Goal: Transaction & Acquisition: Purchase product/service

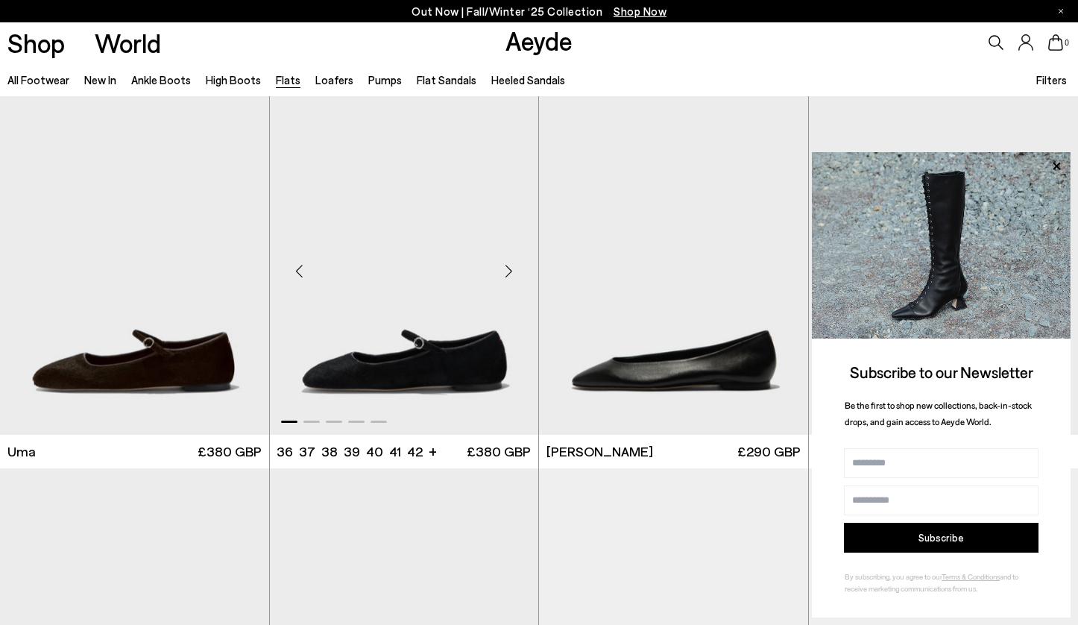
click at [418, 353] on img "1 / 5" at bounding box center [404, 265] width 269 height 338
click at [179, 311] on img "1 / 6" at bounding box center [134, 265] width 269 height 338
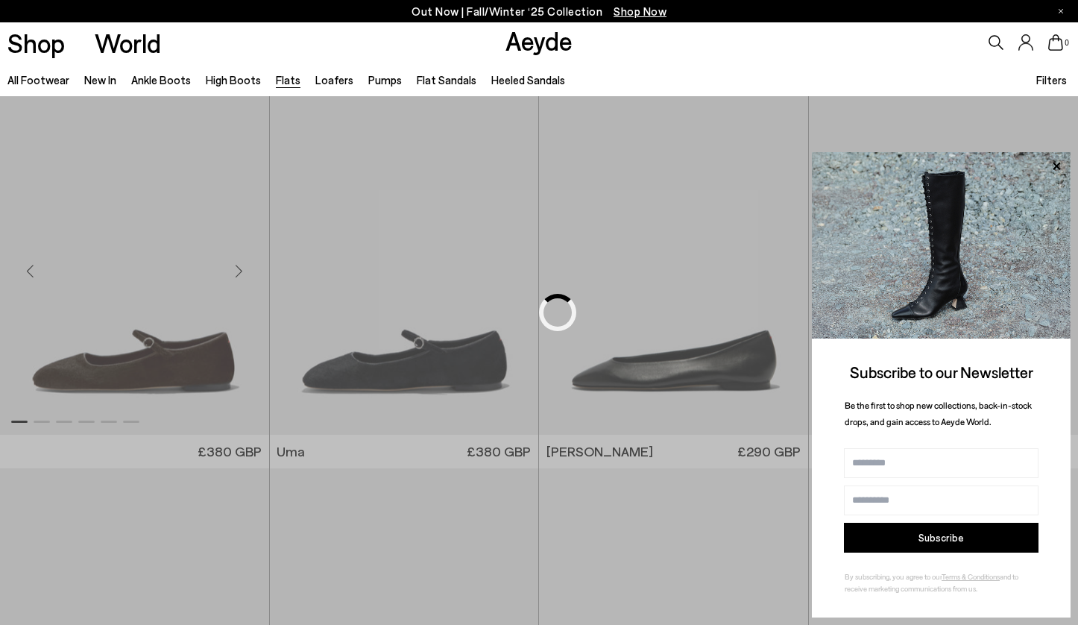
scroll to position [545, 0]
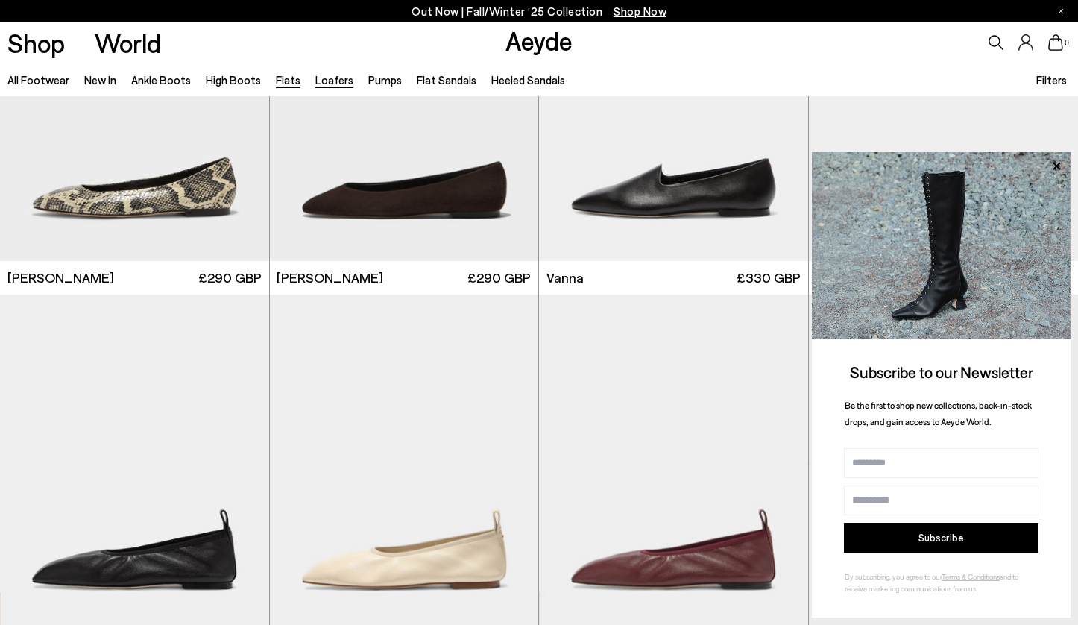
click at [332, 80] on link "Loafers" at bounding box center [334, 79] width 38 height 13
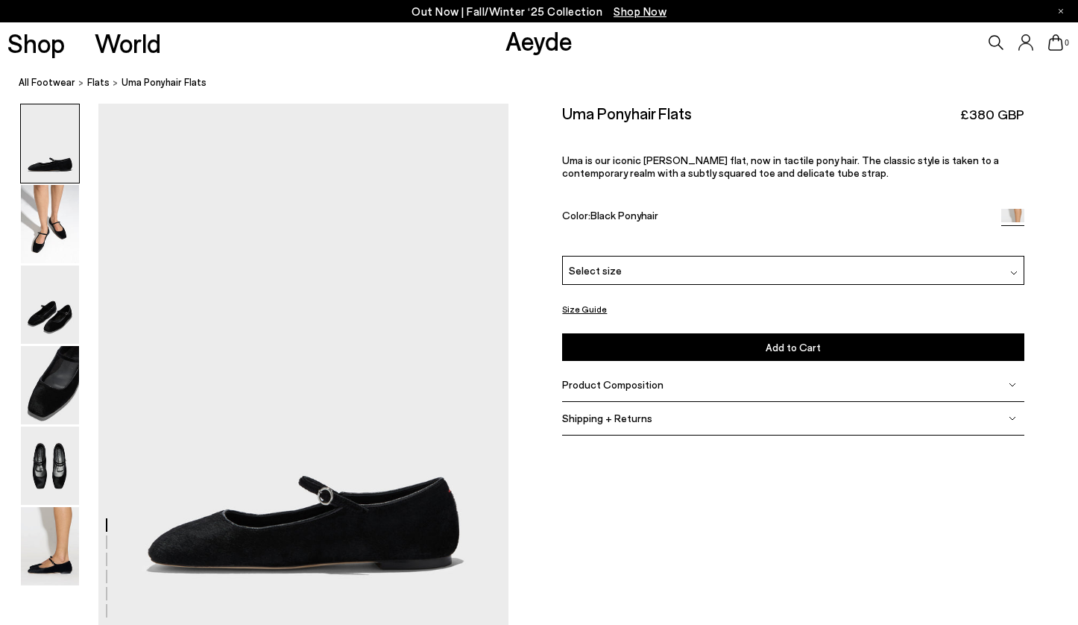
click at [616, 277] on span "Select size" at bounding box center [595, 270] width 53 height 16
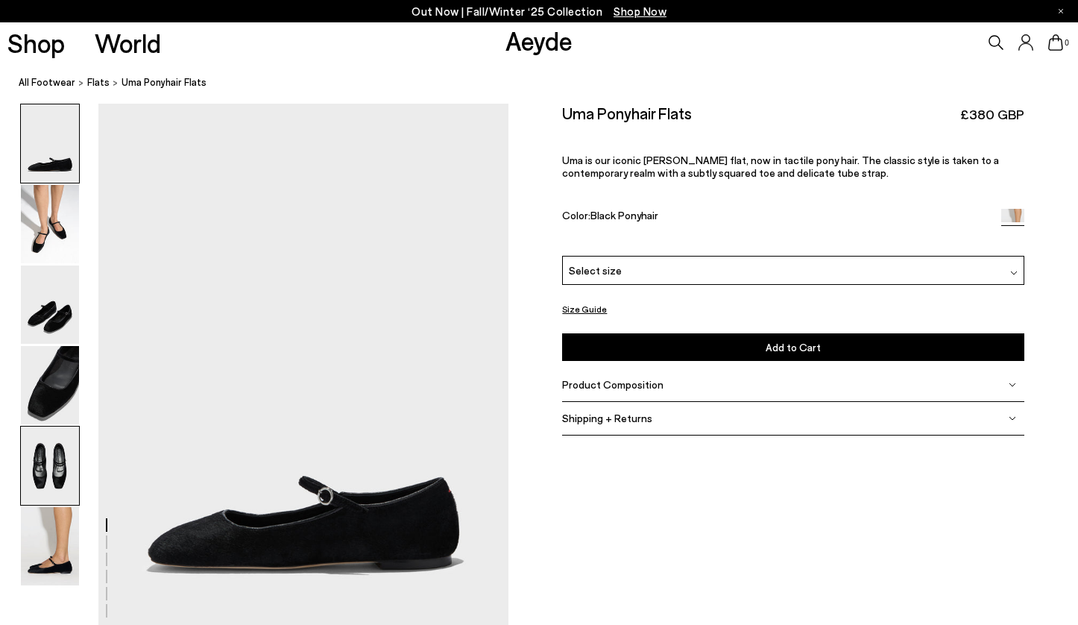
click at [55, 466] on img at bounding box center [50, 465] width 58 height 78
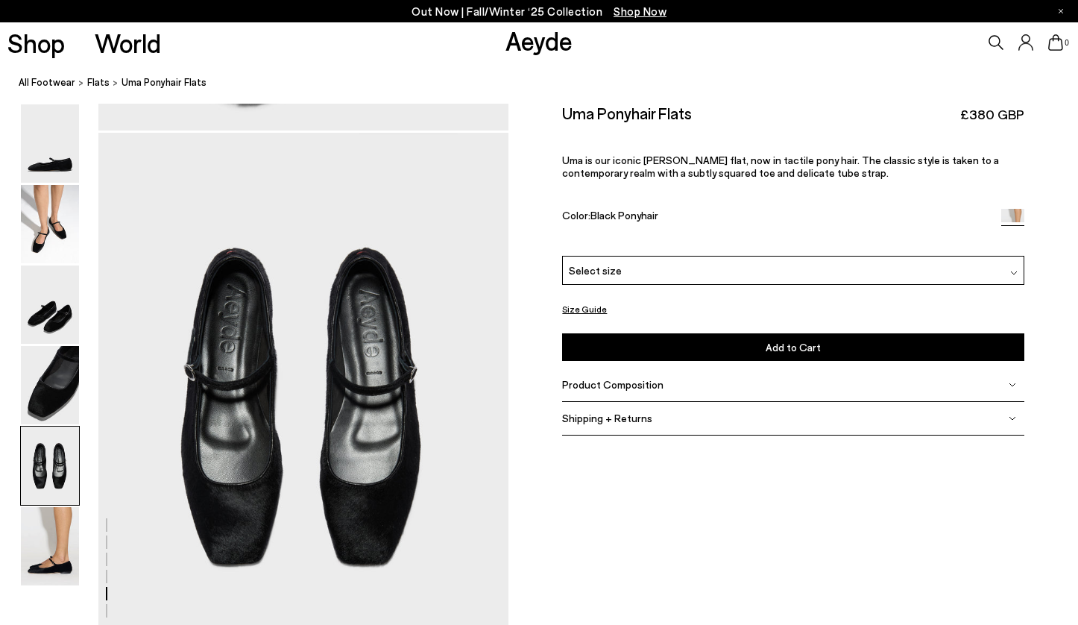
scroll to position [2198, 0]
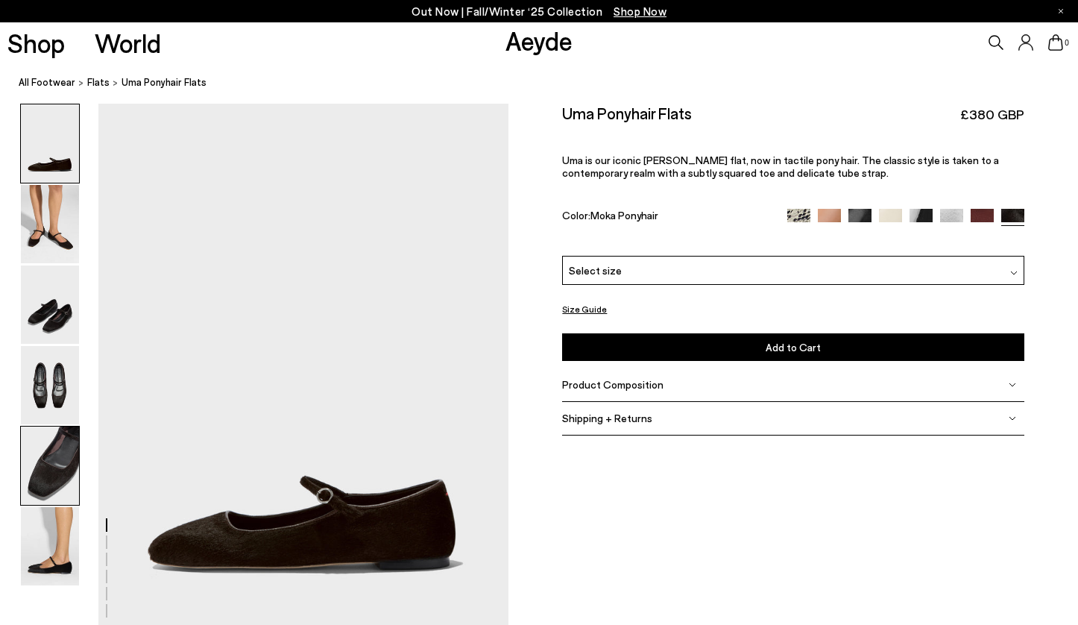
click at [66, 438] on img at bounding box center [50, 465] width 58 height 78
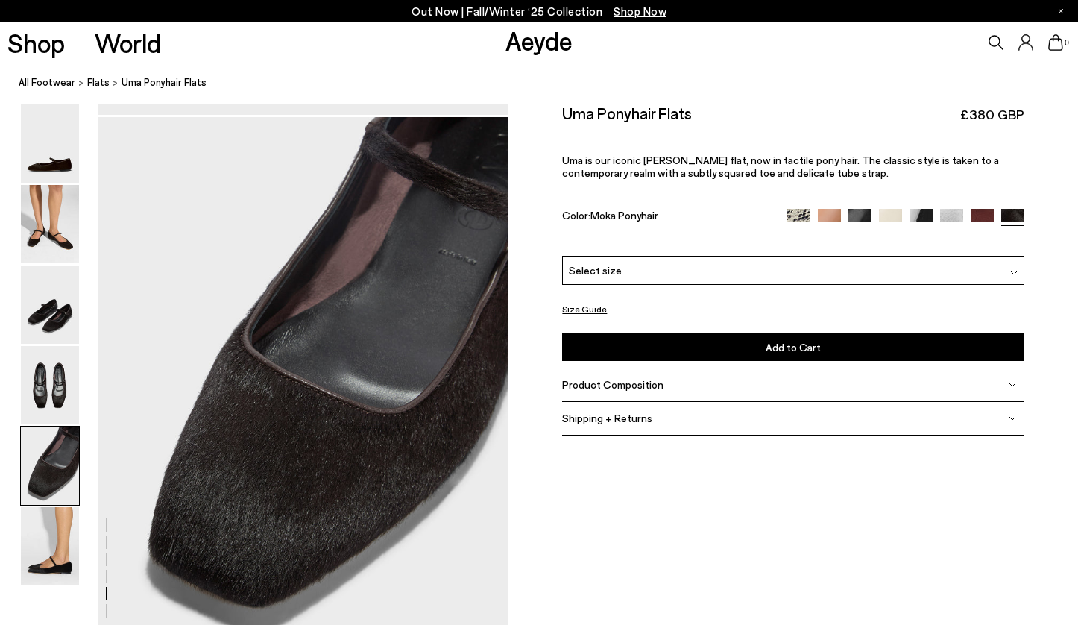
scroll to position [2198, 0]
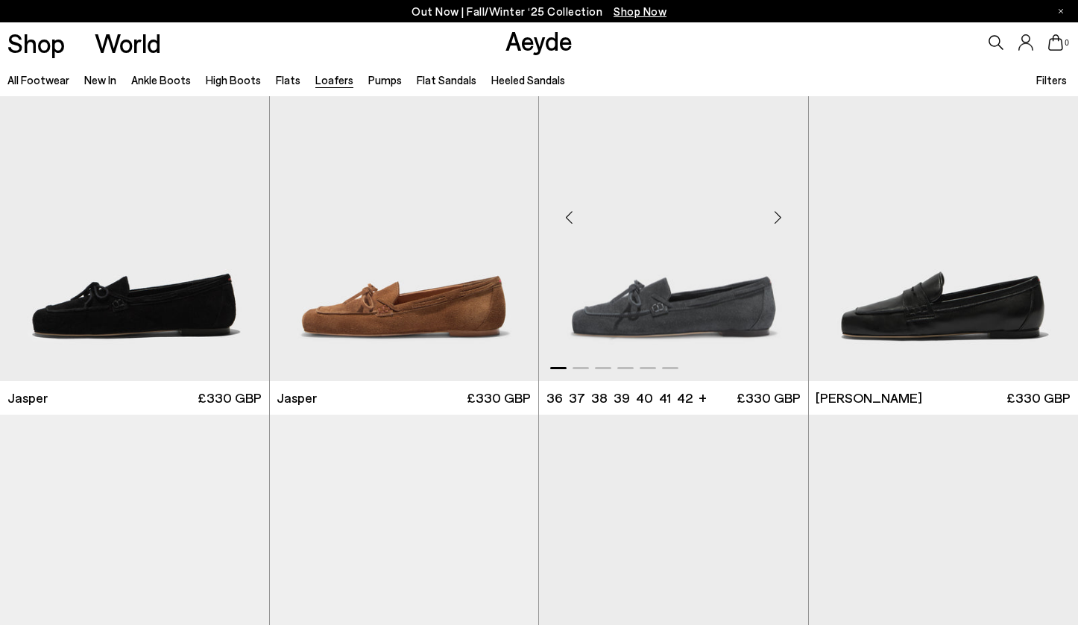
scroll to position [54, 0]
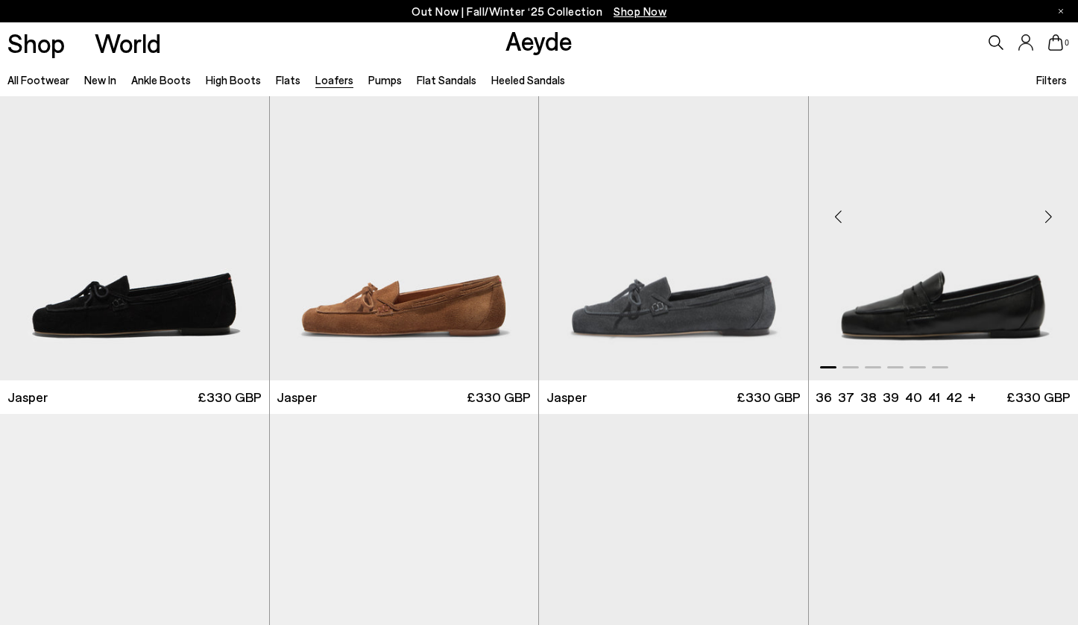
click at [880, 329] on img "1 / 6" at bounding box center [944, 211] width 270 height 338
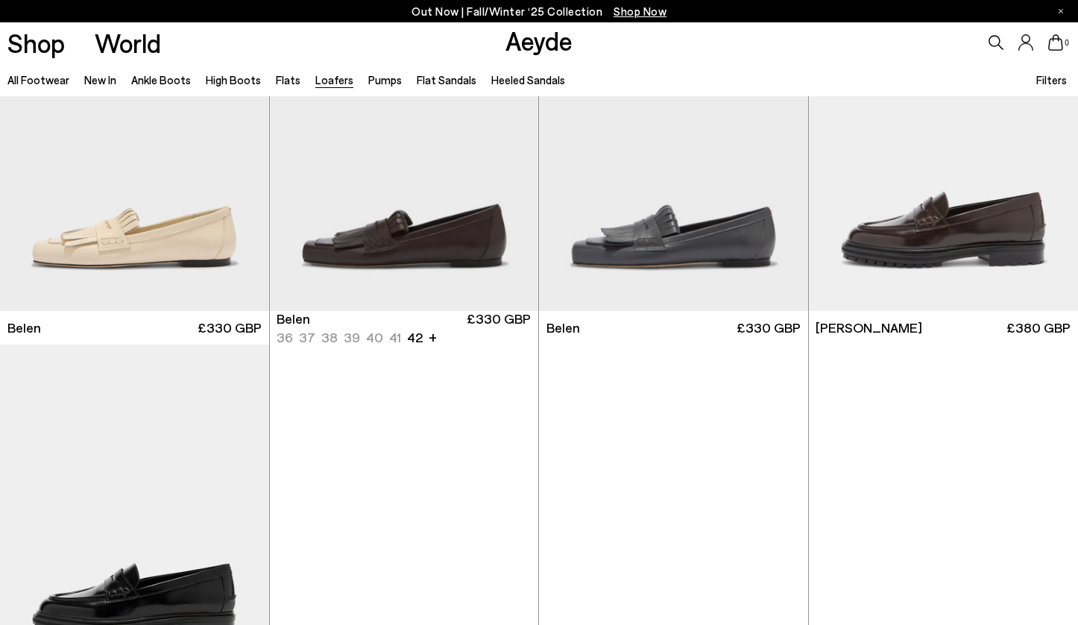
scroll to position [980, 0]
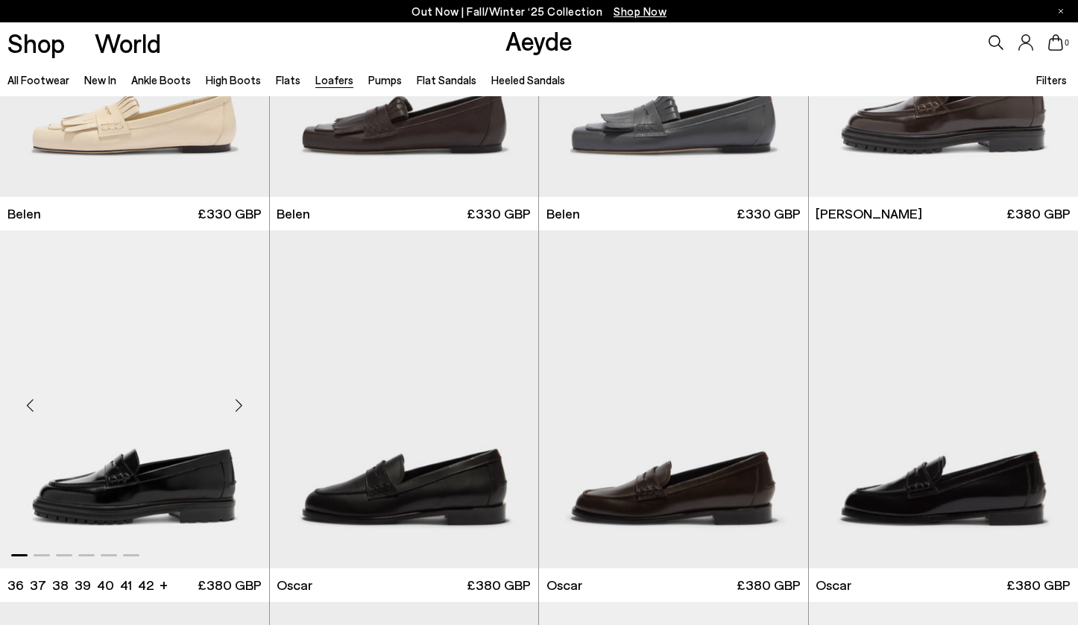
click at [204, 395] on img "1 / 6" at bounding box center [134, 399] width 269 height 338
click at [487, 499] on img "1 / 6" at bounding box center [404, 399] width 269 height 338
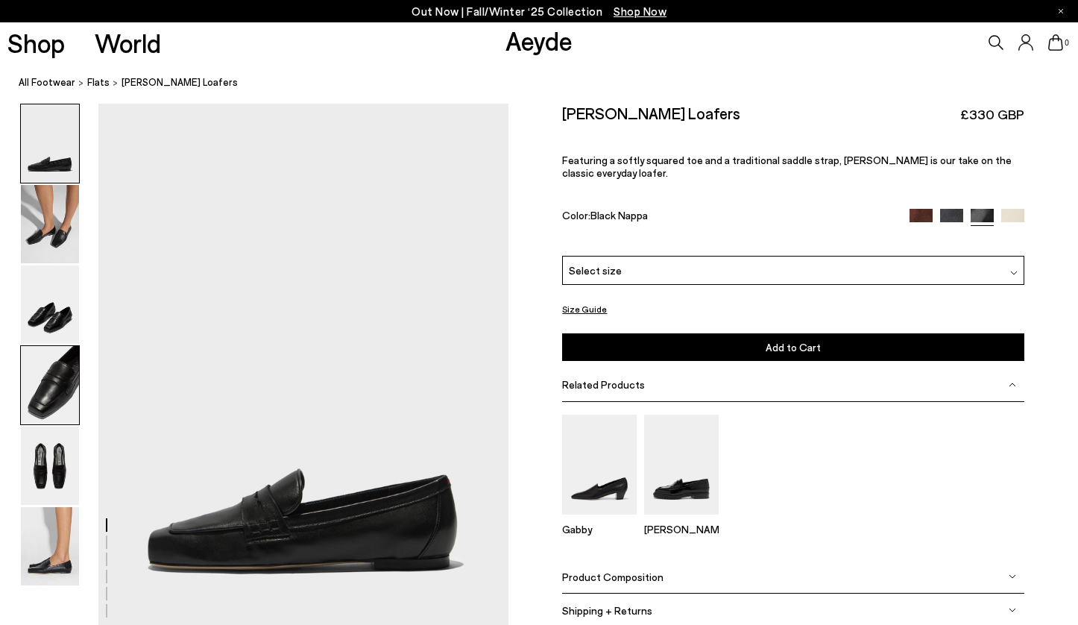
click at [68, 394] on img at bounding box center [50, 385] width 58 height 78
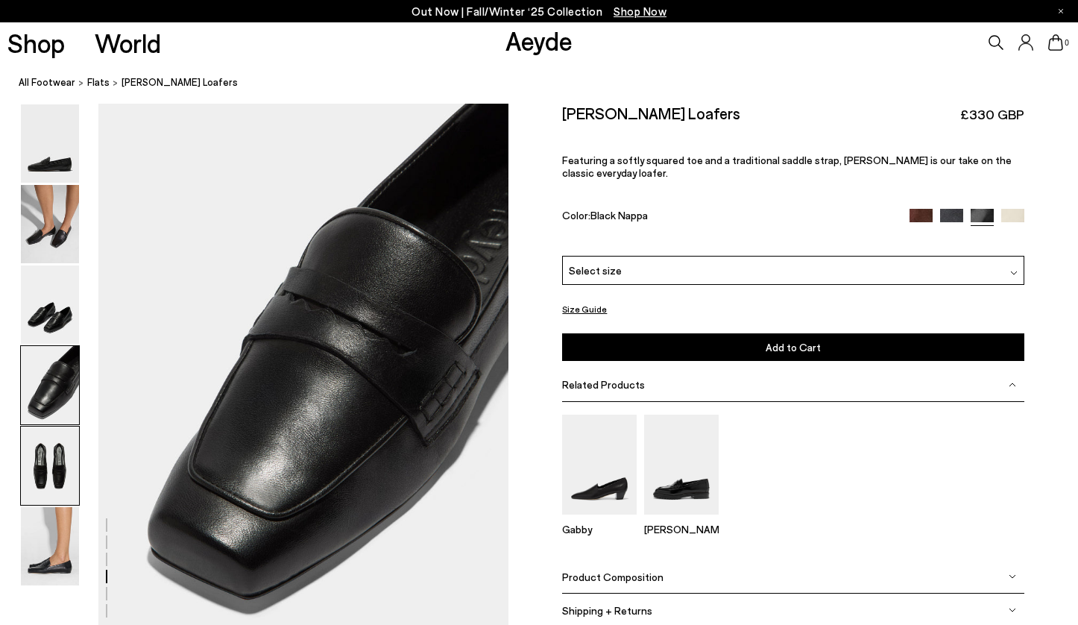
click at [46, 496] on img at bounding box center [50, 465] width 58 height 78
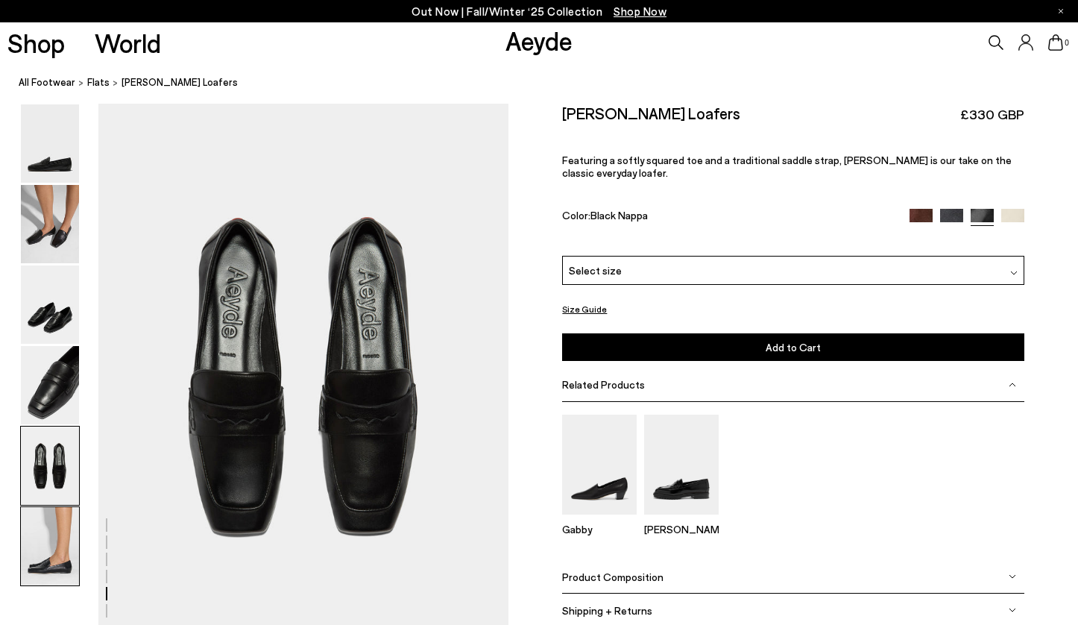
click at [44, 556] on img at bounding box center [50, 546] width 58 height 78
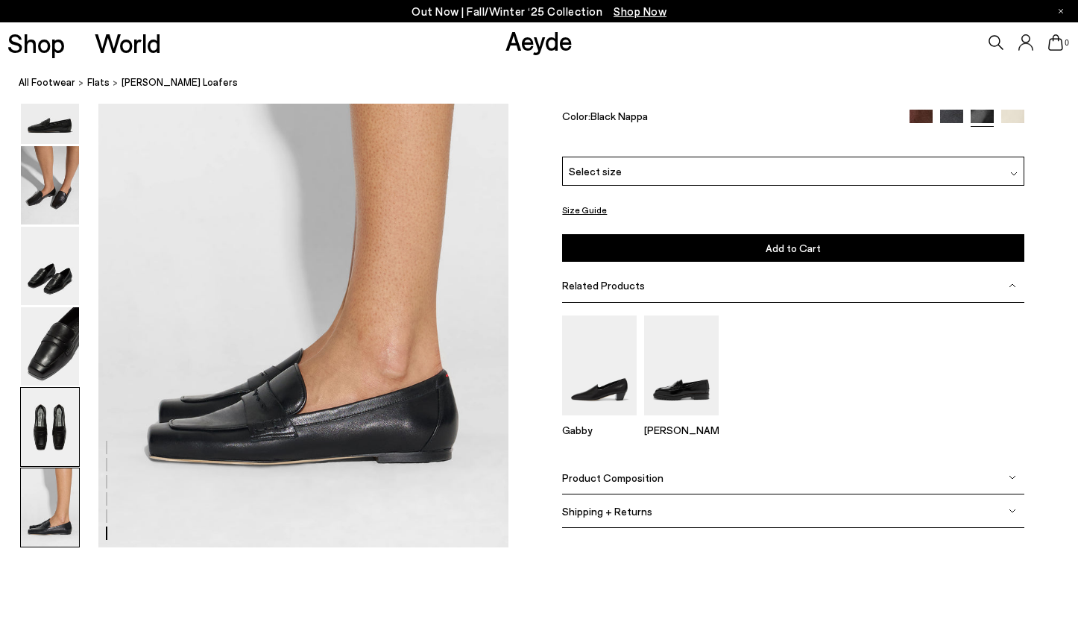
click at [45, 447] on img at bounding box center [50, 427] width 58 height 78
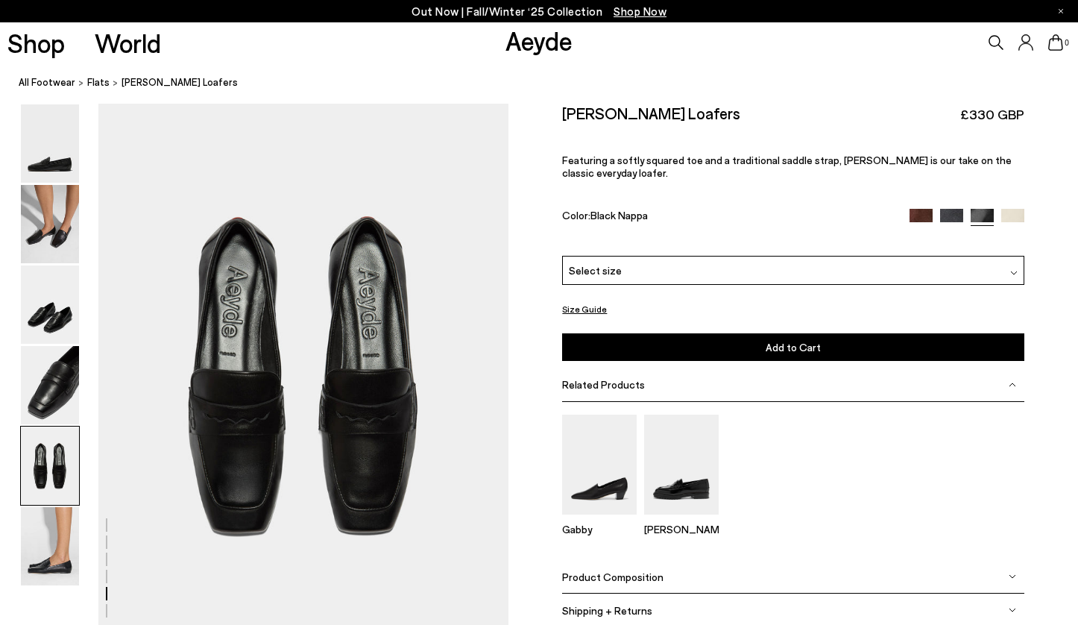
scroll to position [2198, 0]
click at [619, 288] on div "Please Select a Color Black Nappa Moka Suede Charcoal Suede Black Nappa Creamy …" at bounding box center [792, 308] width 461 height 105
click at [613, 276] on span "Select size" at bounding box center [595, 270] width 53 height 16
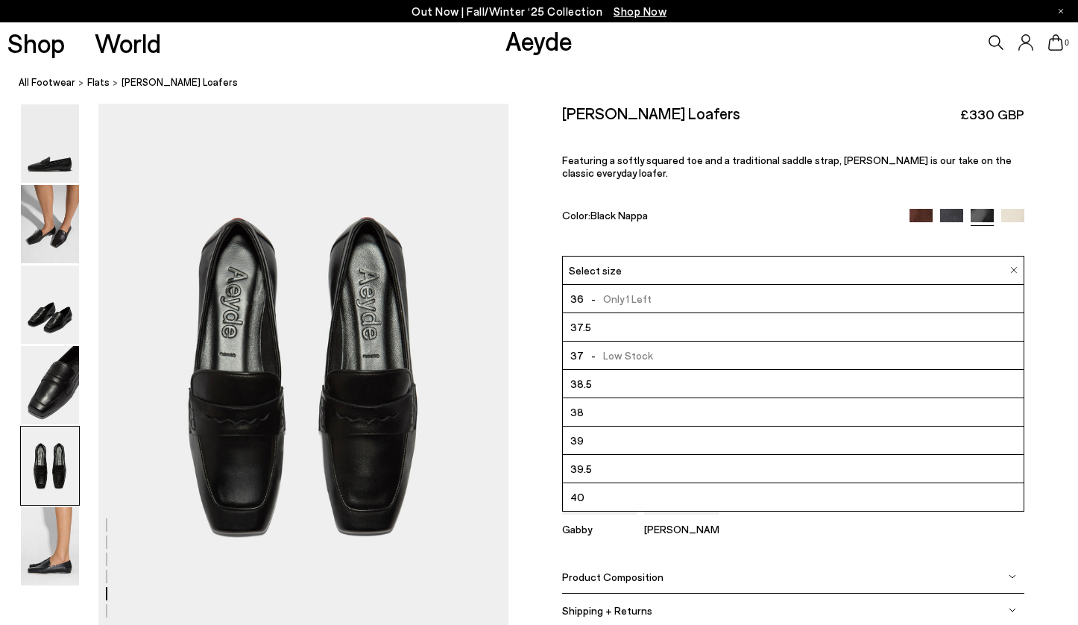
scroll to position [85, 0]
click at [588, 475] on li "41" at bounding box center [793, 469] width 460 height 28
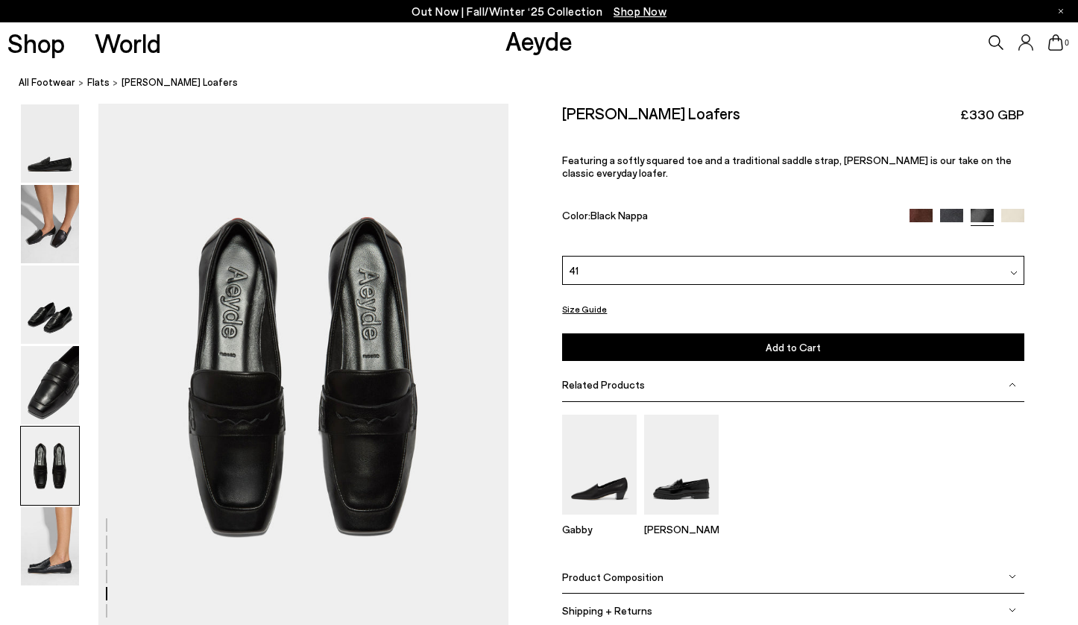
click at [745, 353] on button "Add to Cart Select a Size First" at bounding box center [792, 347] width 461 height 28
click at [685, 342] on button "Add to Cart Select a Size First" at bounding box center [792, 347] width 461 height 28
click at [892, 496] on div "Gabby Leon" at bounding box center [792, 480] width 461 height 133
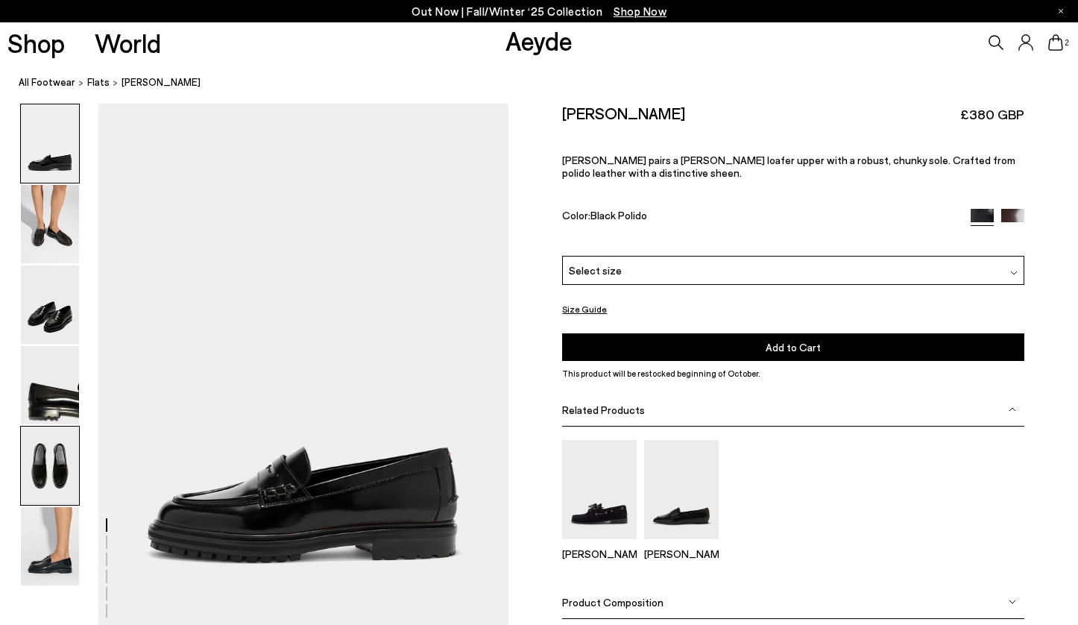
click at [68, 472] on img at bounding box center [50, 465] width 58 height 78
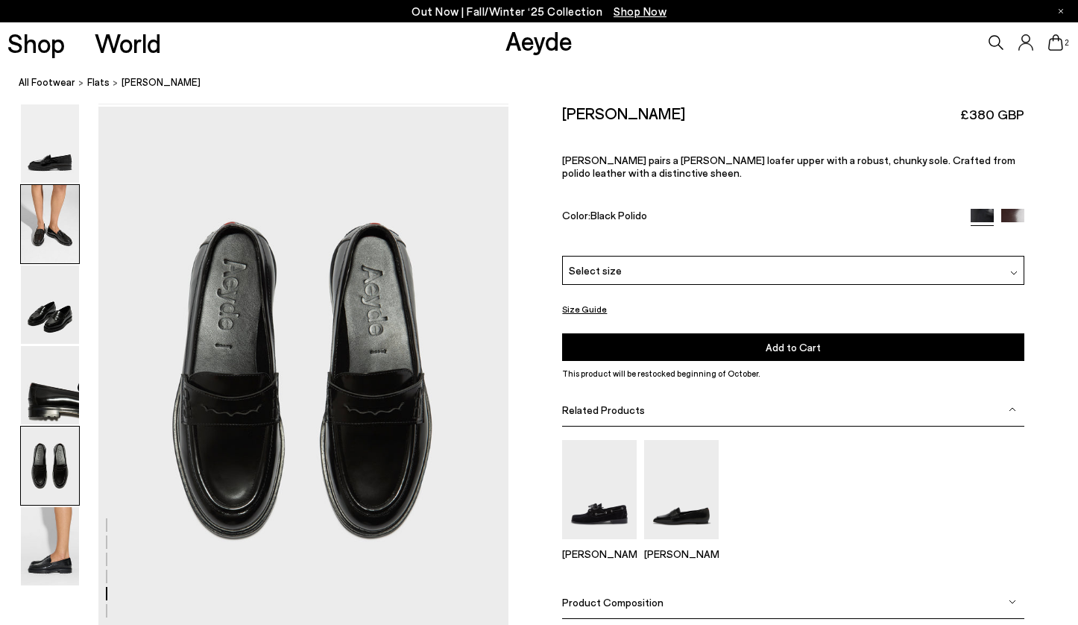
scroll to position [2198, 0]
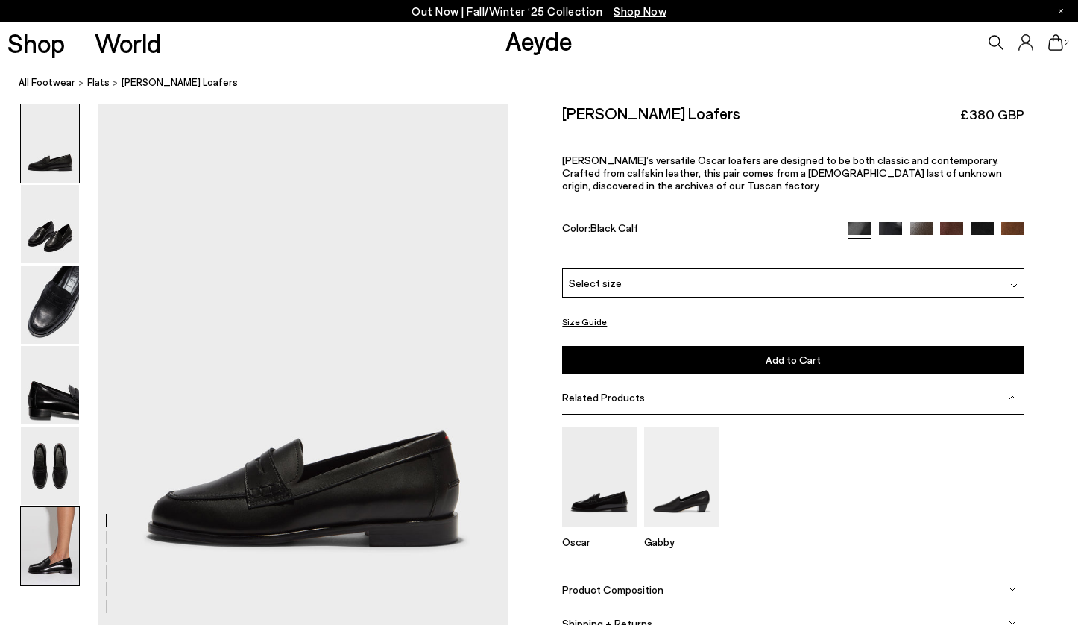
click at [47, 532] on img at bounding box center [50, 546] width 58 height 78
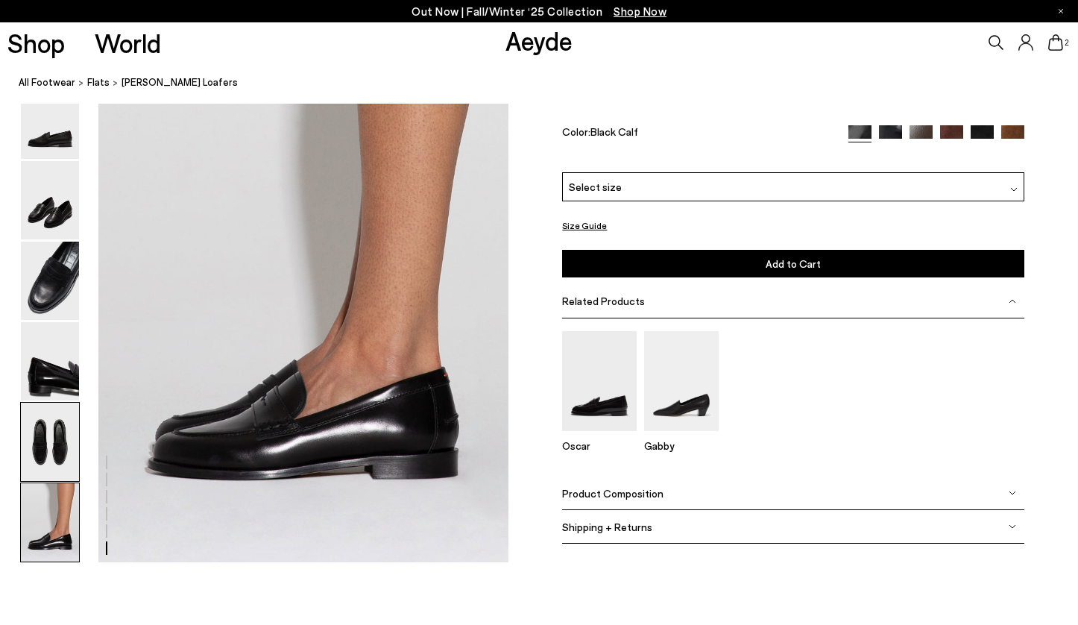
scroll to position [2823, 0]
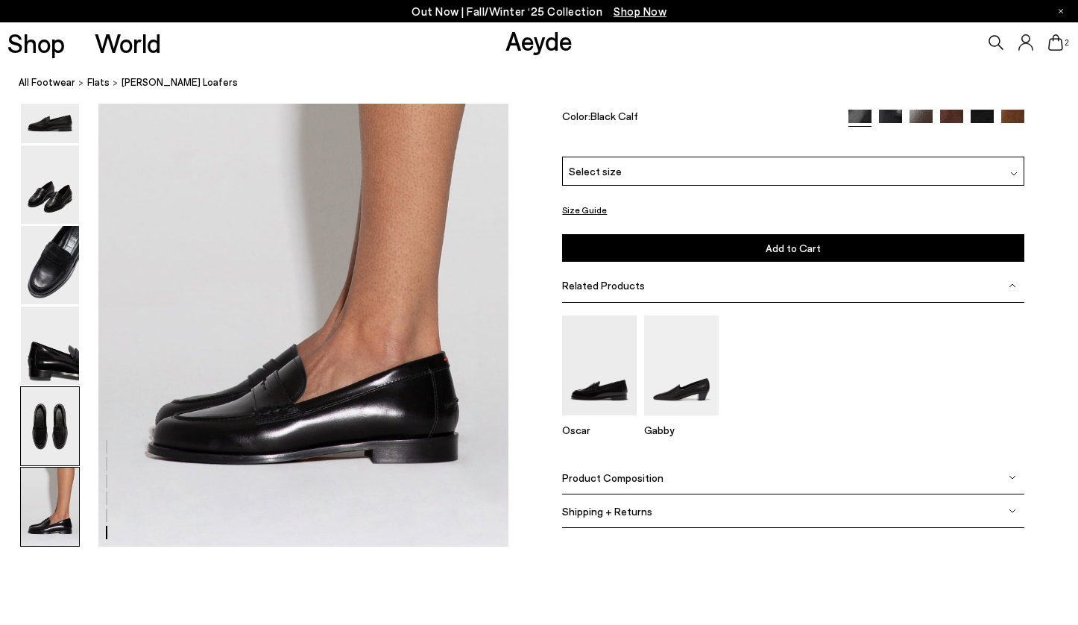
click at [49, 470] on img at bounding box center [50, 506] width 58 height 78
click at [42, 426] on img at bounding box center [50, 426] width 58 height 78
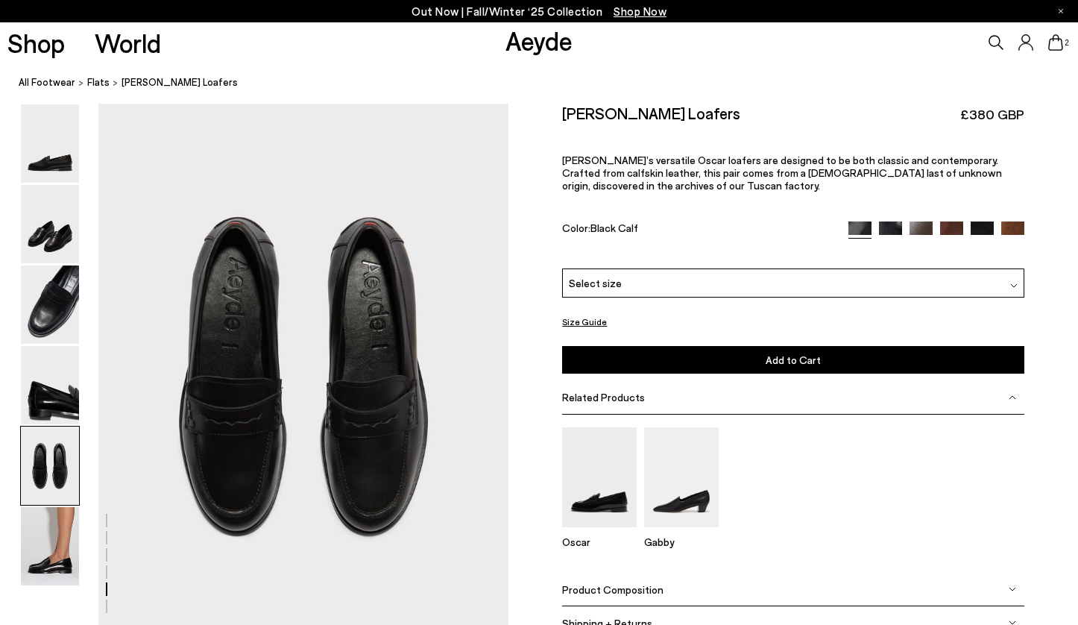
scroll to position [2171, 0]
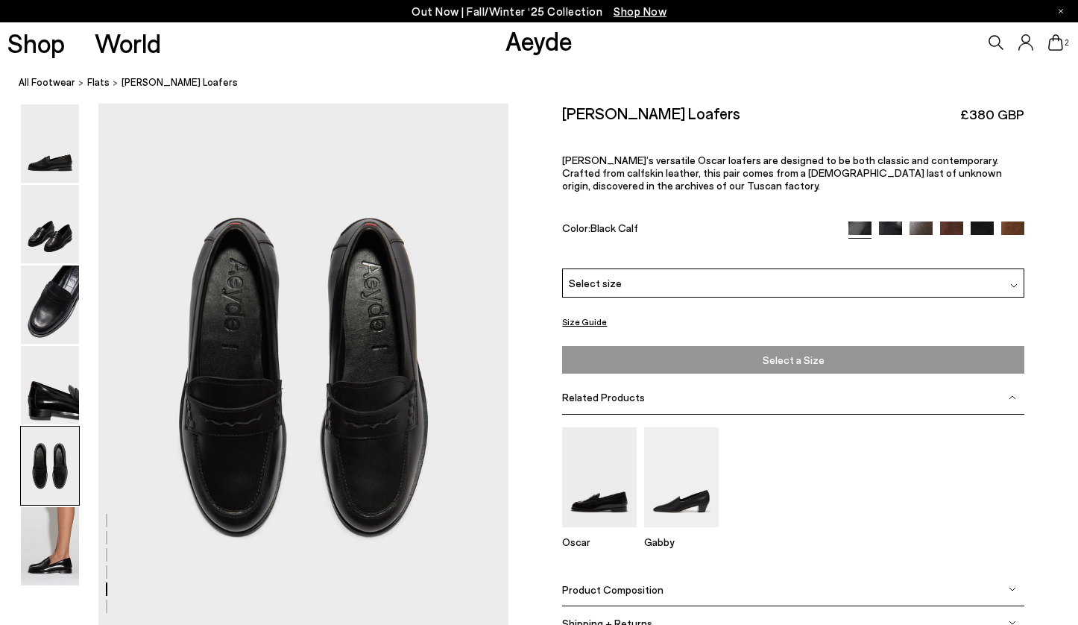
click at [774, 362] on span "Select a Size" at bounding box center [793, 359] width 452 height 19
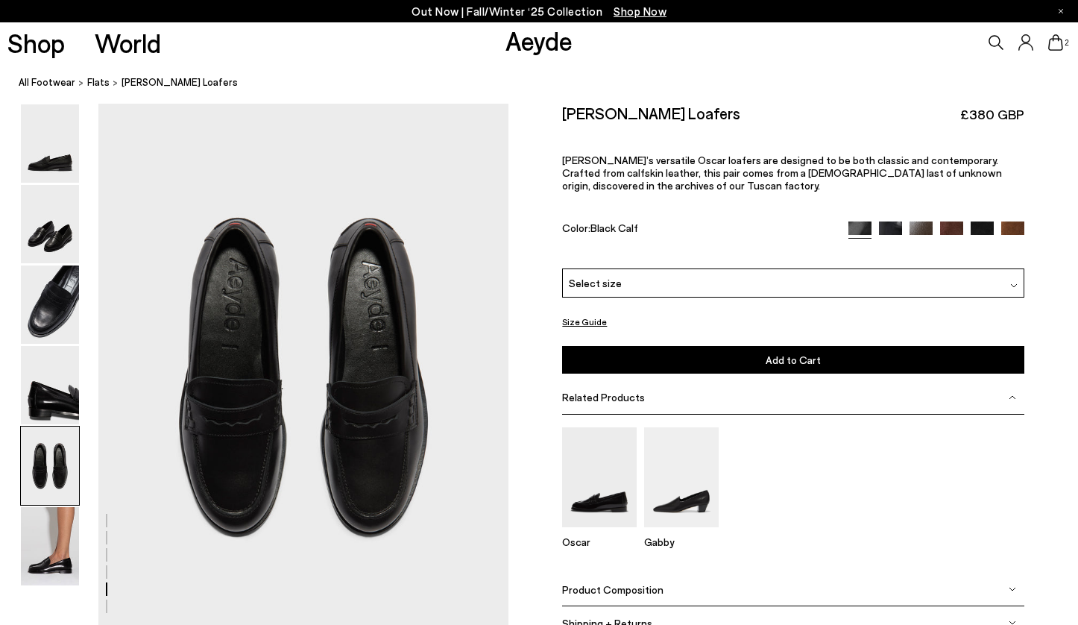
scroll to position [2157, 0]
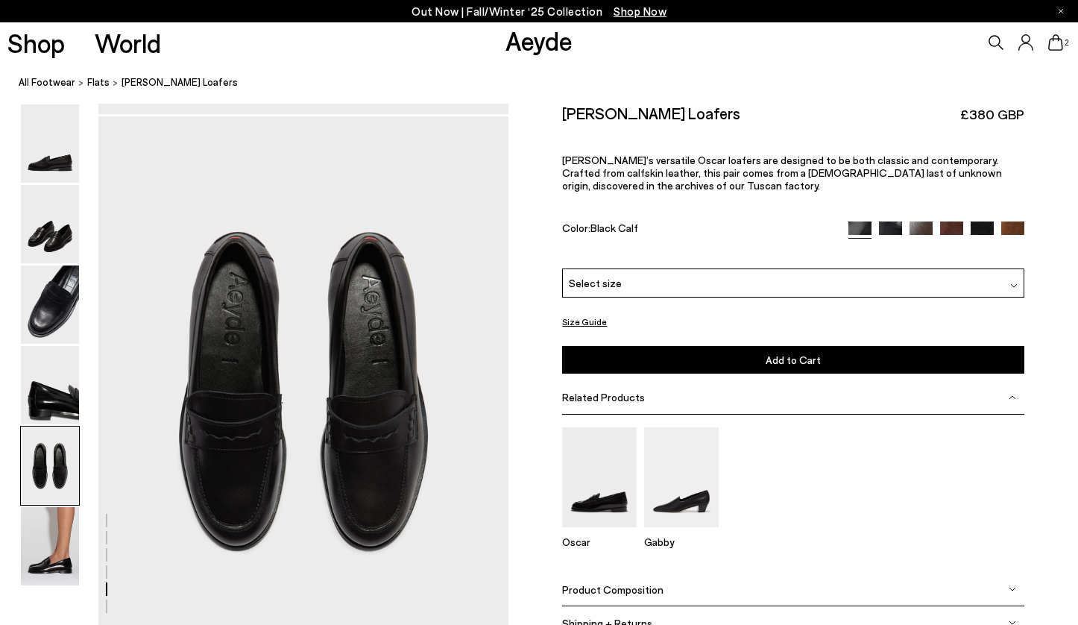
drag, startPoint x: 1050, startPoint y: 48, endPoint x: 880, endPoint y: 177, distance: 213.3
click at [1050, 48] on icon at bounding box center [1055, 42] width 15 height 16
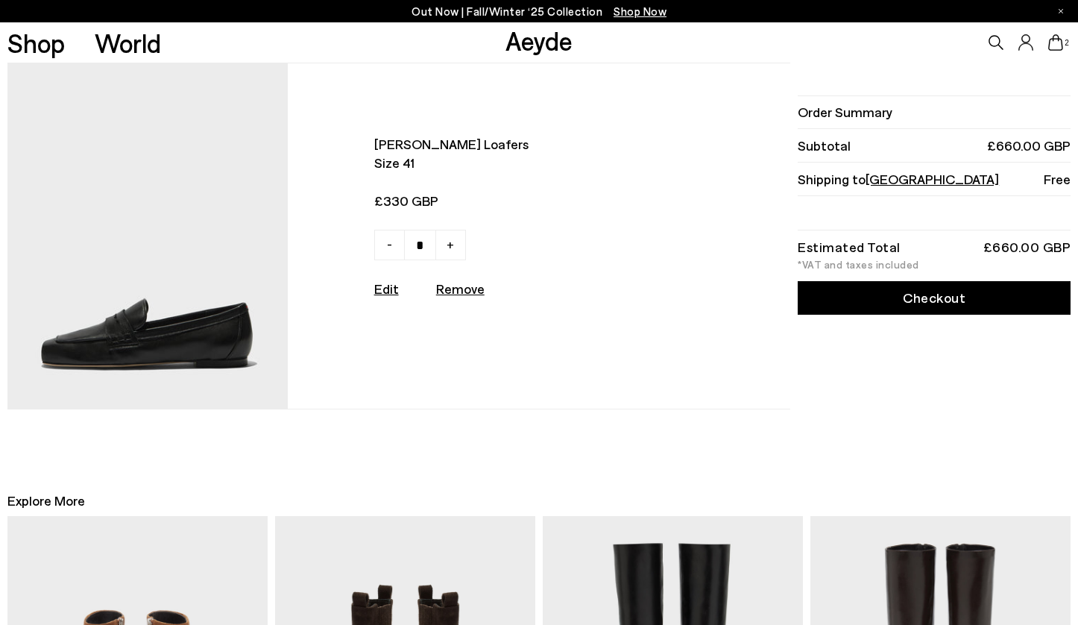
click at [130, 341] on img at bounding box center [147, 235] width 280 height 345
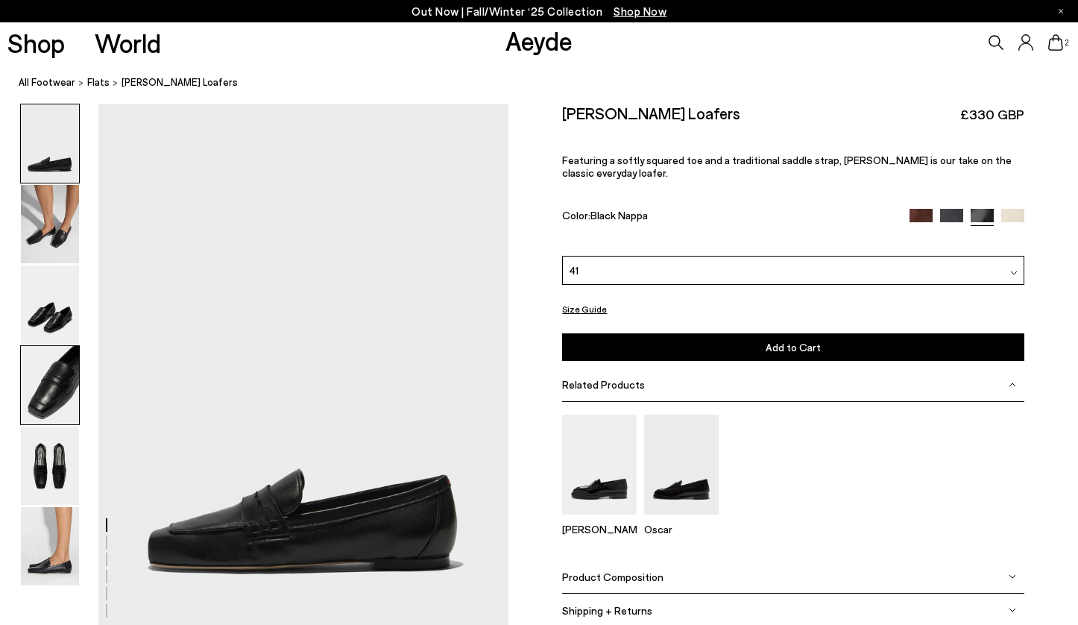
click at [50, 394] on img at bounding box center [50, 385] width 58 height 78
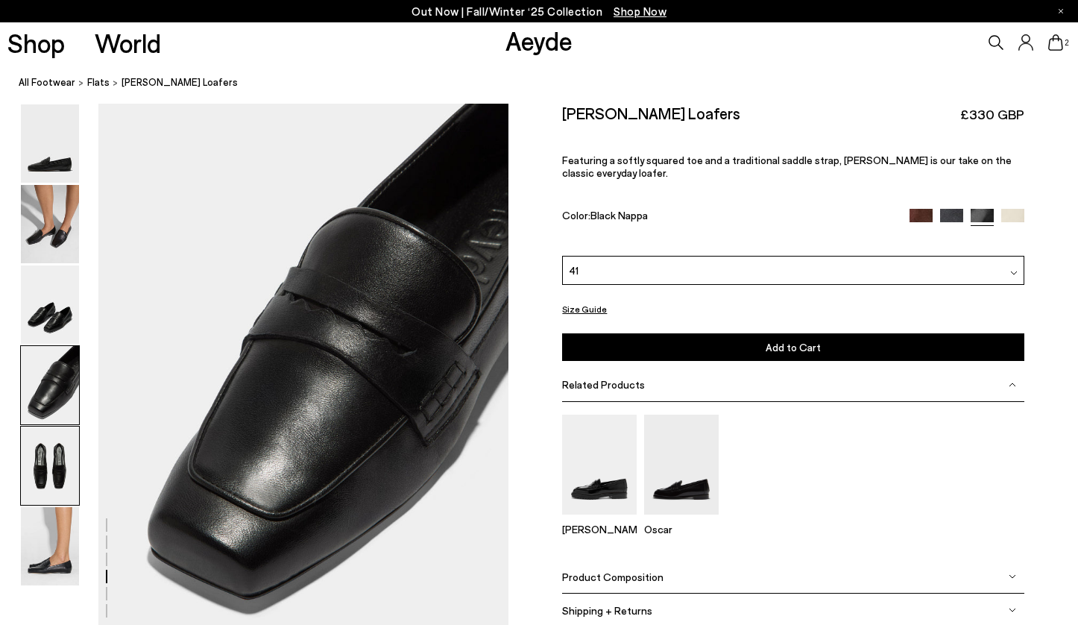
click at [60, 458] on img at bounding box center [50, 465] width 58 height 78
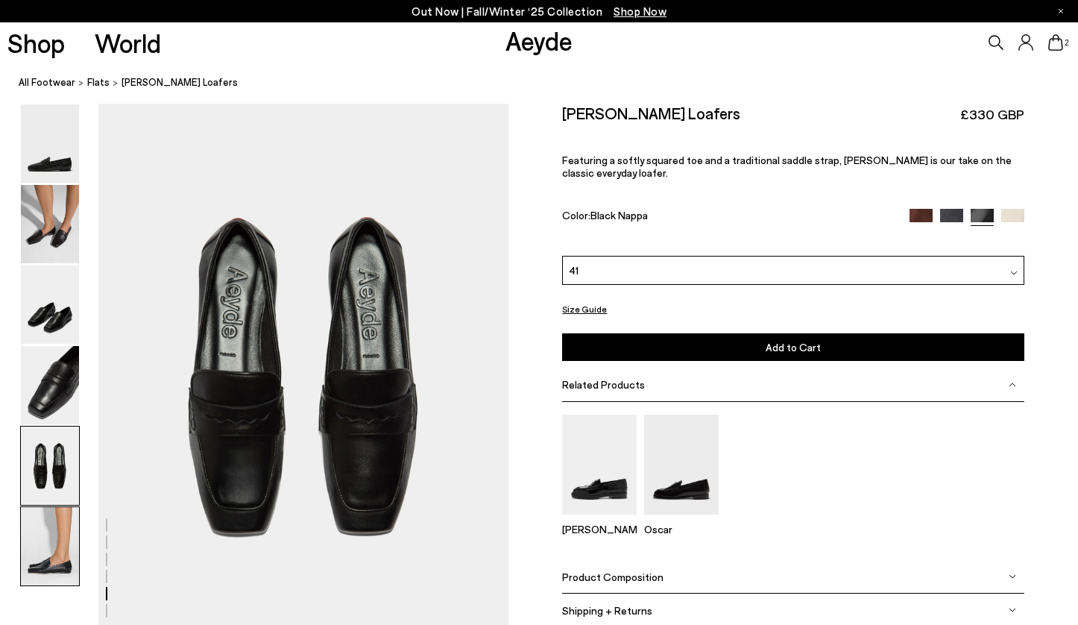
click at [59, 519] on img at bounding box center [50, 546] width 58 height 78
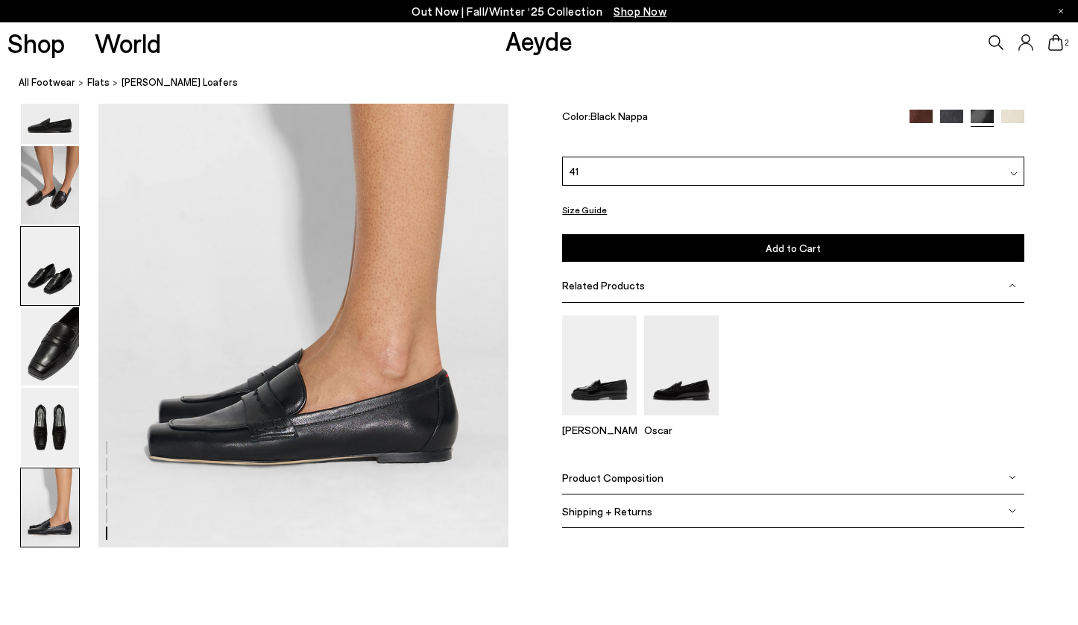
click at [42, 262] on img at bounding box center [50, 266] width 58 height 78
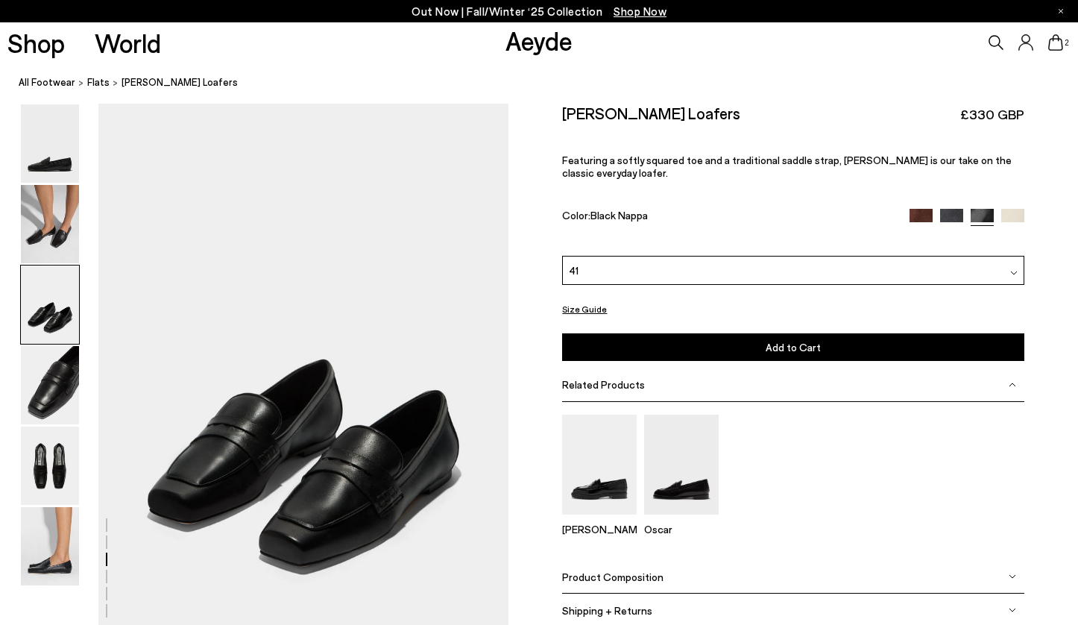
scroll to position [1093, 0]
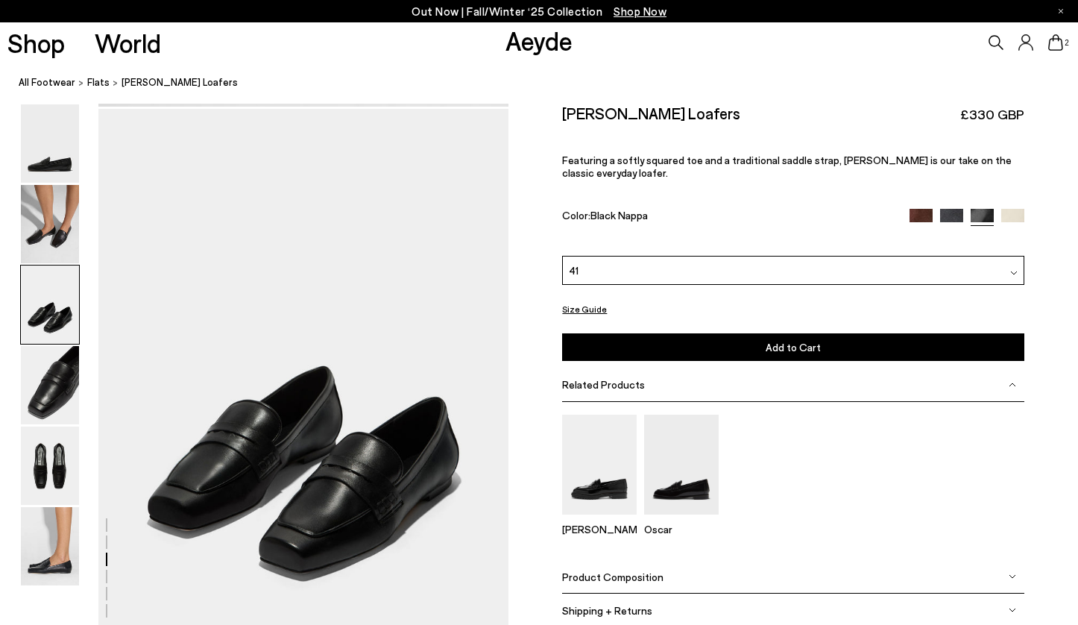
click at [857, 25] on div "2" at bounding box center [898, 42] width 359 height 40
click at [25, 552] on img at bounding box center [50, 546] width 58 height 78
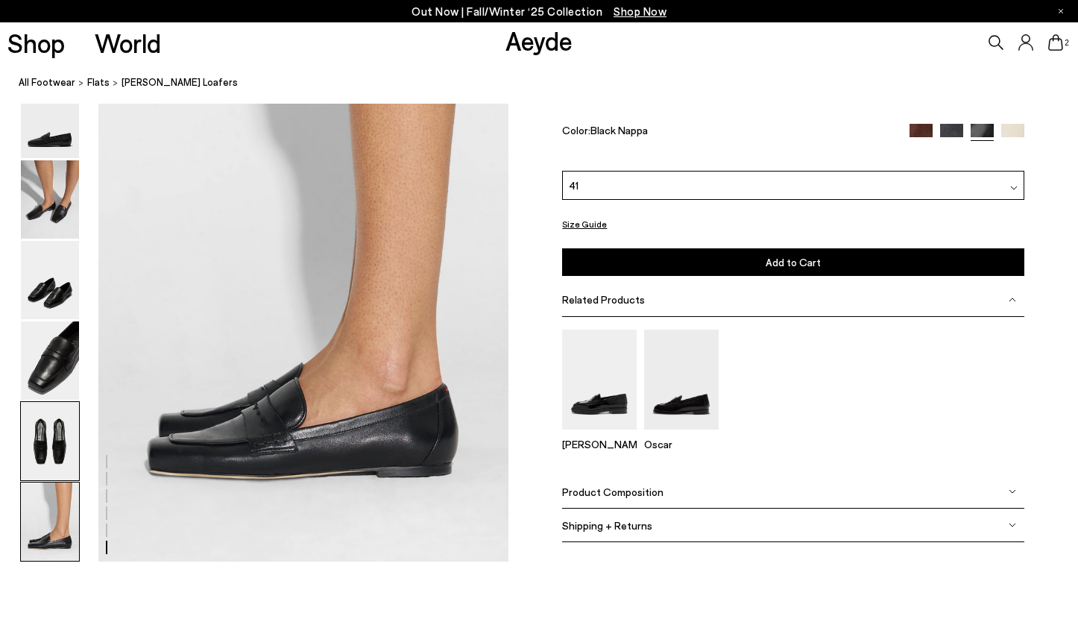
click at [65, 465] on img at bounding box center [50, 441] width 58 height 78
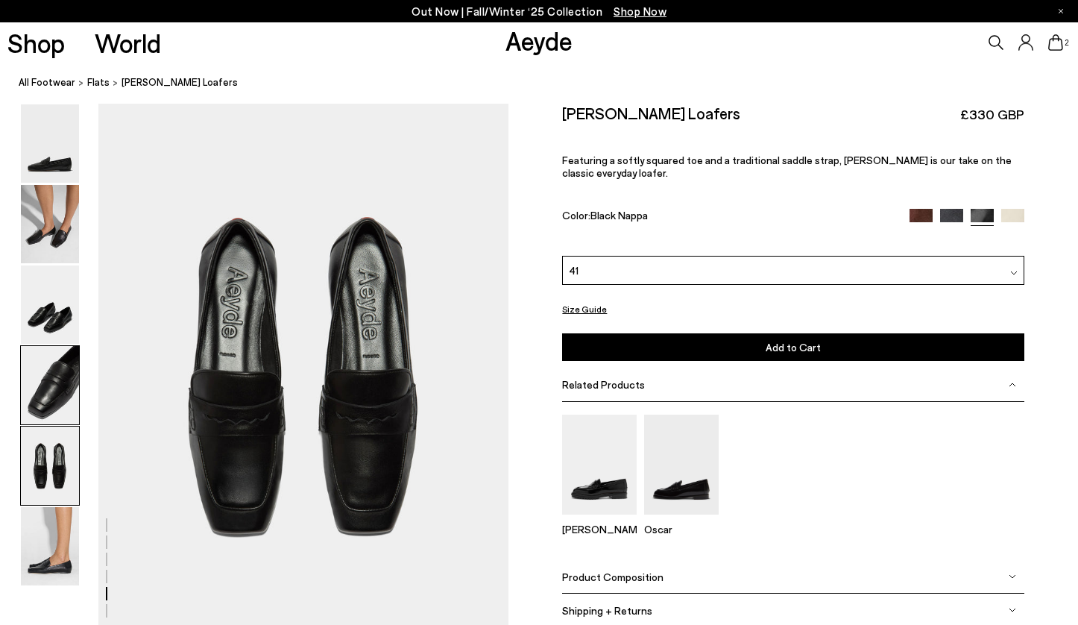
click at [54, 394] on img at bounding box center [50, 385] width 58 height 78
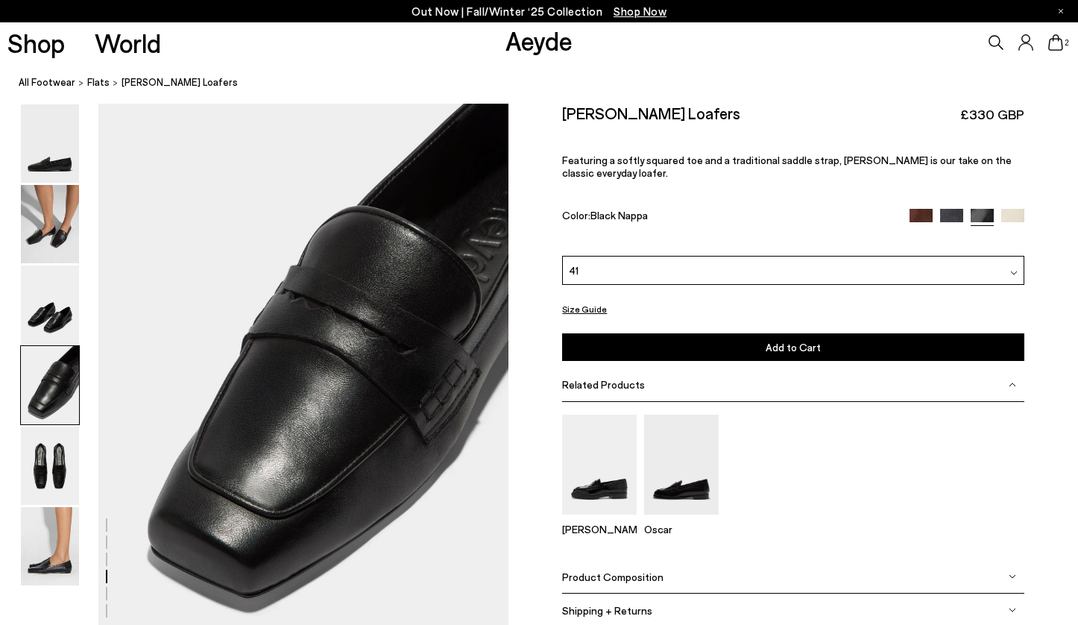
scroll to position [1648, 0]
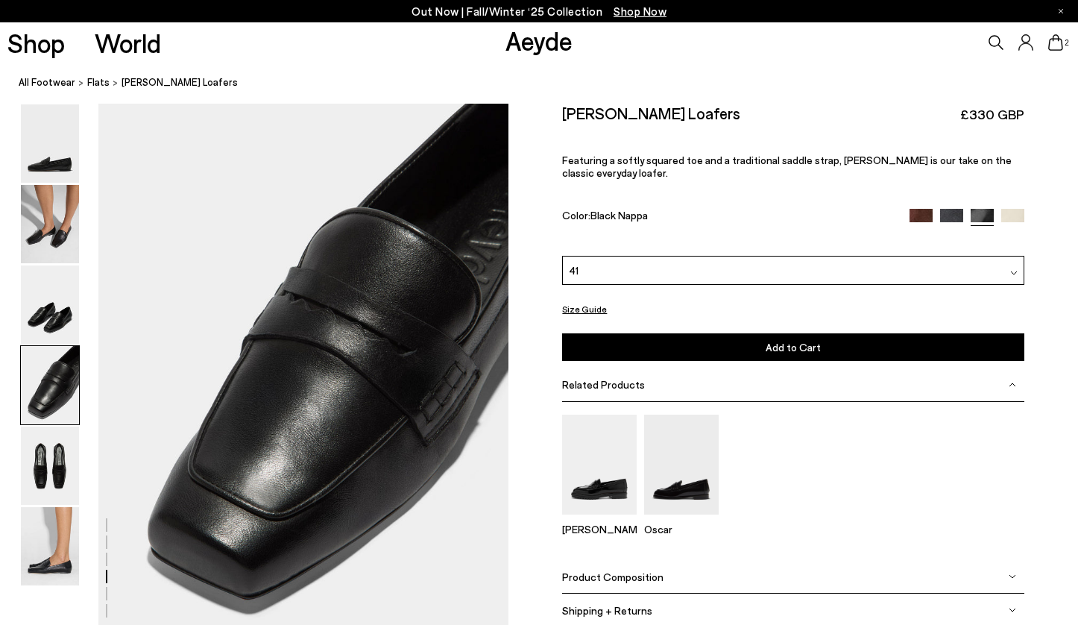
click at [918, 215] on img at bounding box center [920, 220] width 23 height 23
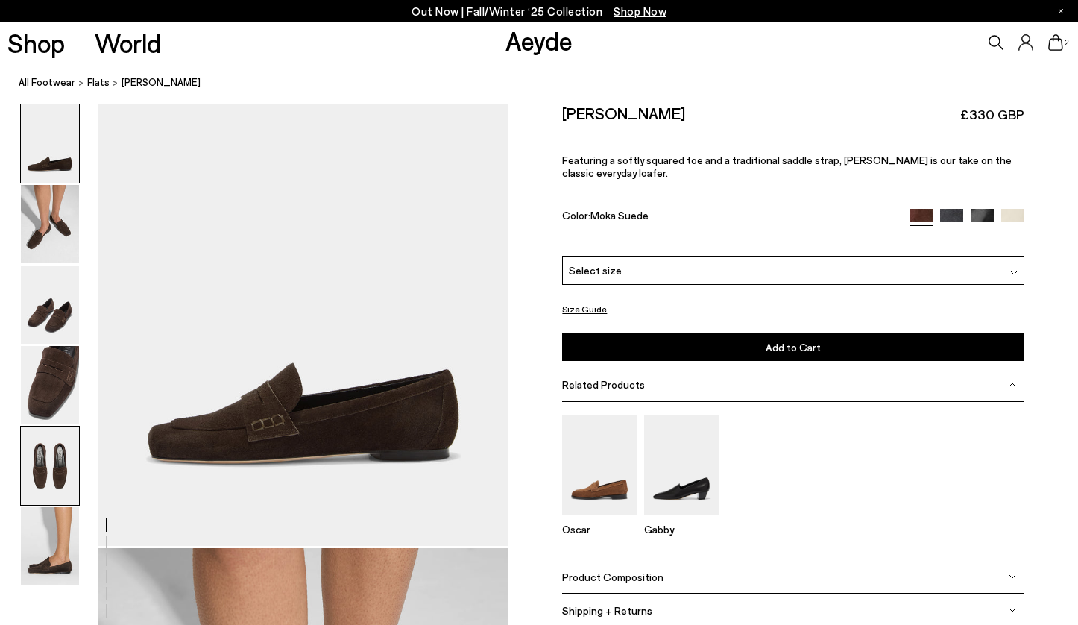
click at [46, 467] on img at bounding box center [50, 465] width 58 height 78
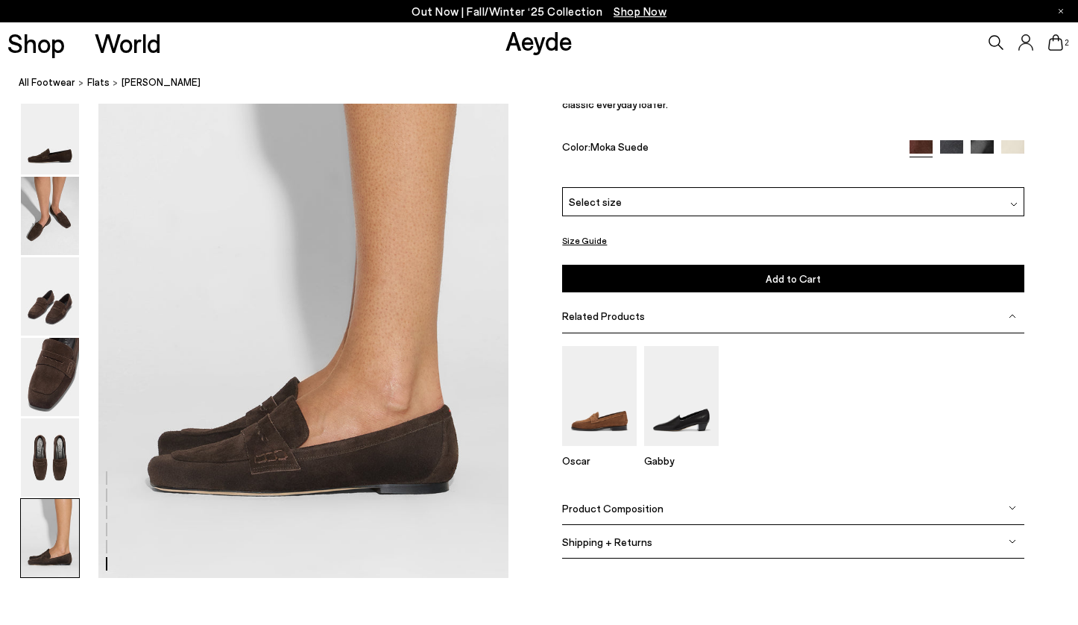
scroll to position [2819, 0]
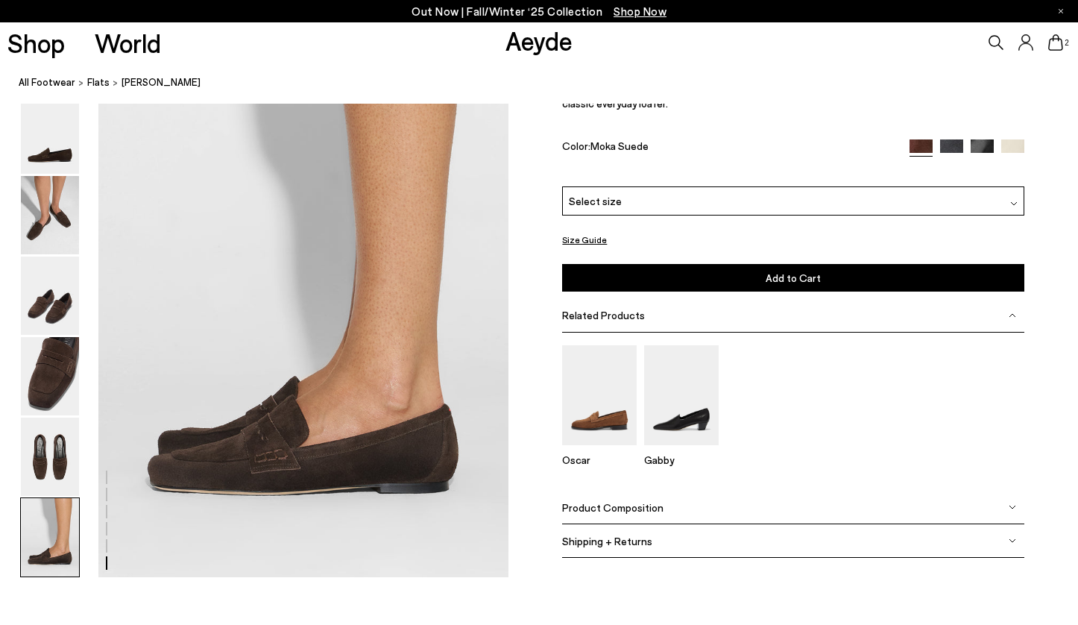
click at [957, 148] on img at bounding box center [951, 150] width 23 height 23
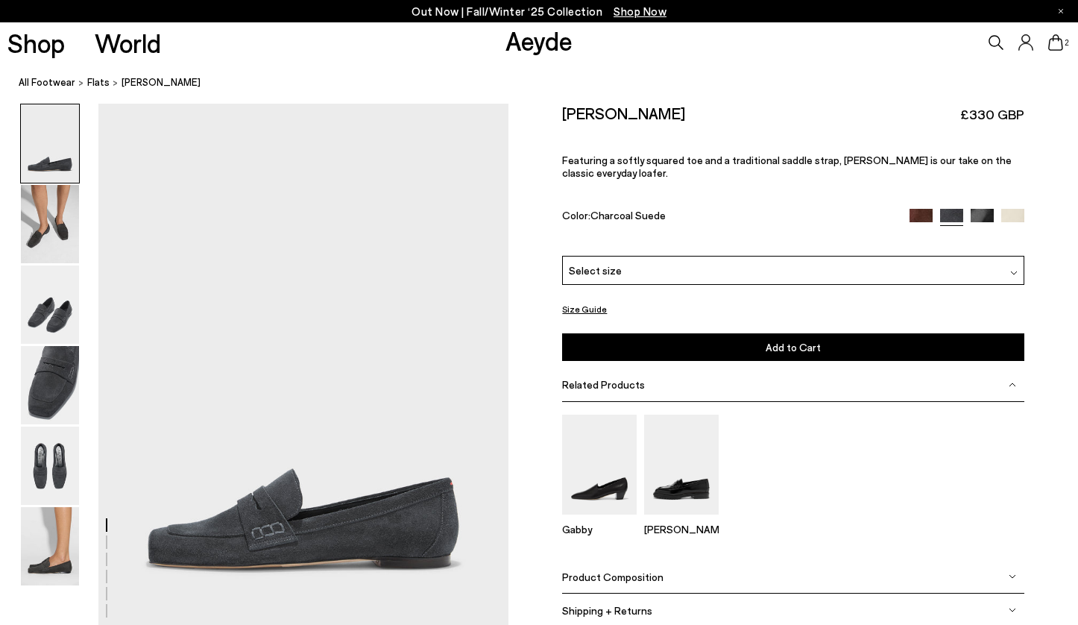
click at [838, 548] on div "[PERSON_NAME]" at bounding box center [792, 481] width 461 height 159
click at [981, 215] on img at bounding box center [982, 220] width 23 height 23
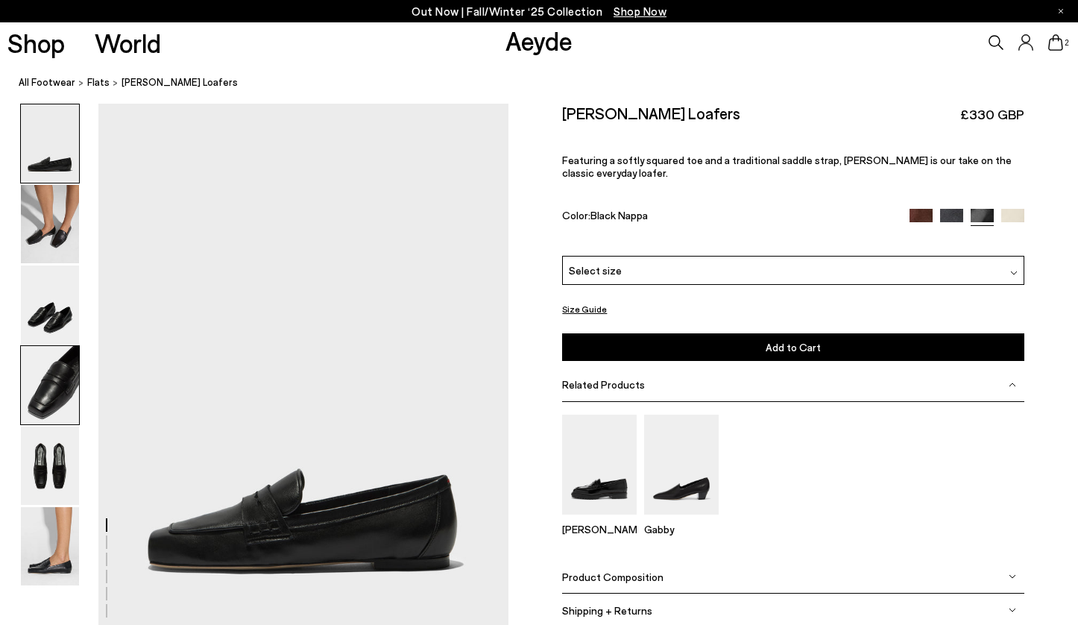
click at [40, 385] on img at bounding box center [50, 385] width 58 height 78
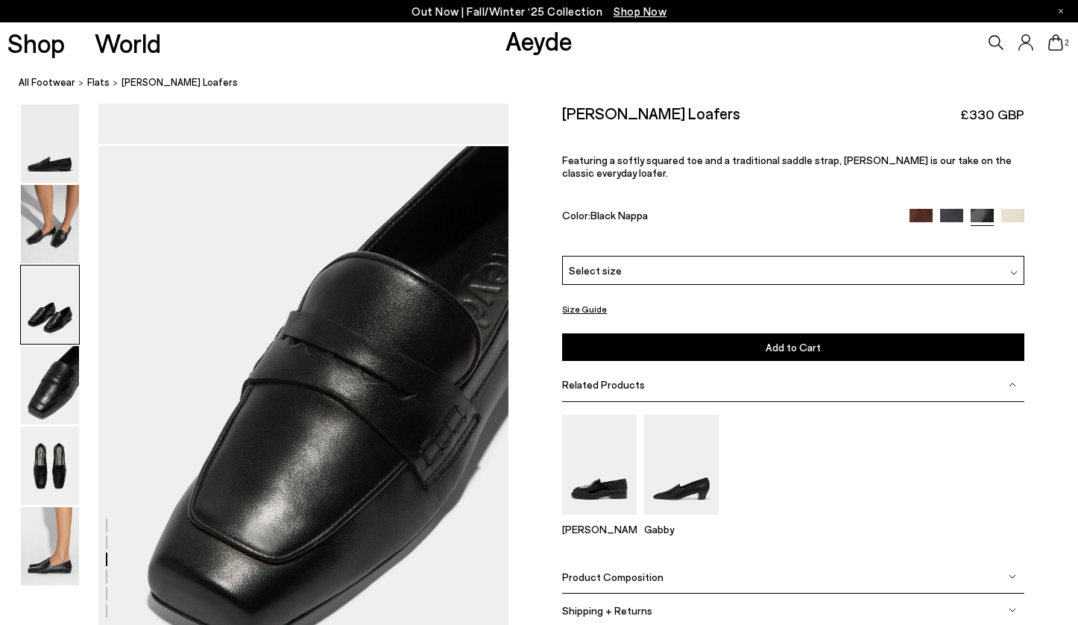
click at [60, 305] on img at bounding box center [50, 304] width 58 height 78
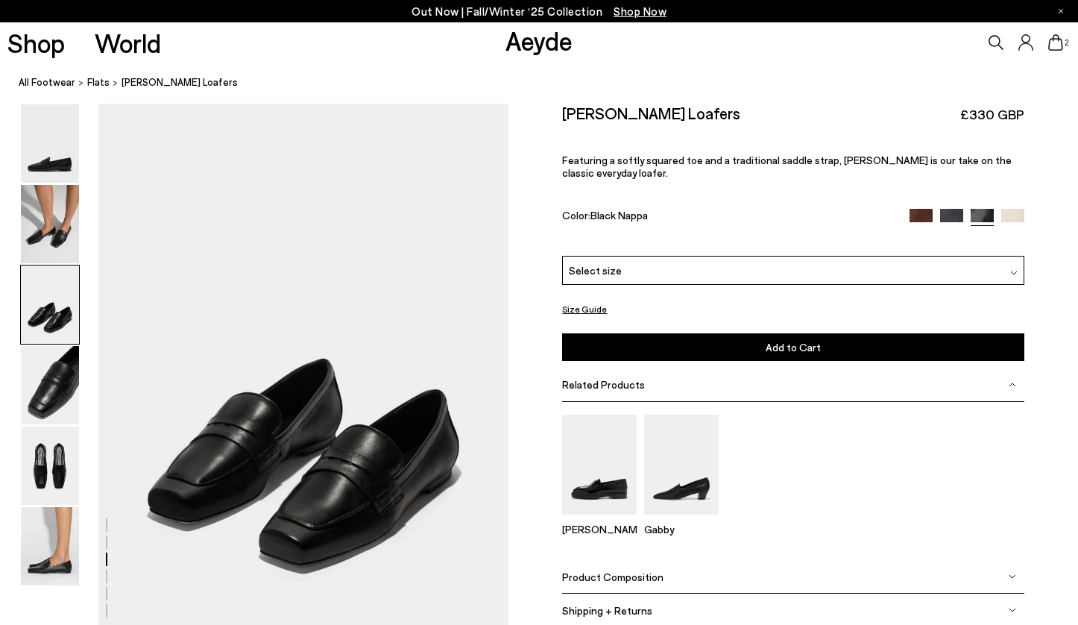
scroll to position [1100, 0]
click at [33, 247] on img at bounding box center [50, 224] width 58 height 78
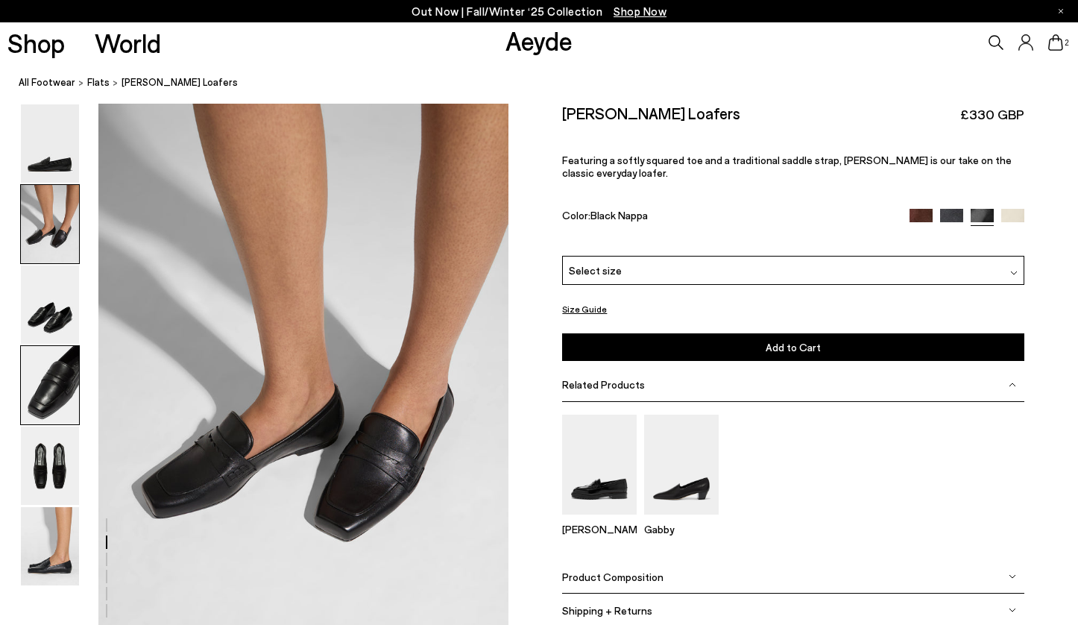
click at [42, 391] on img at bounding box center [50, 385] width 58 height 78
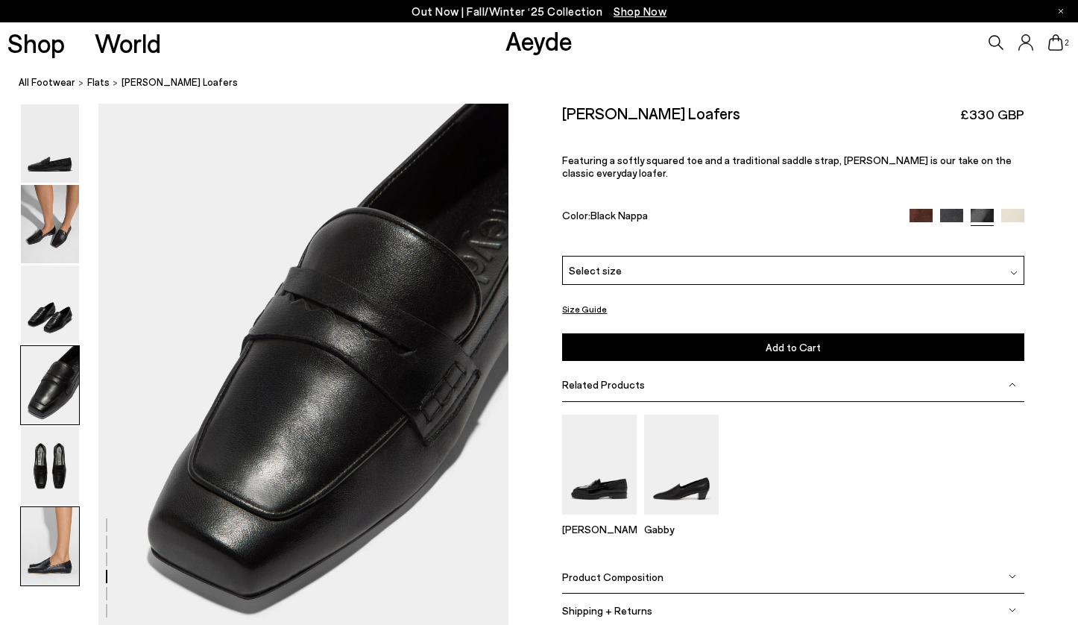
click at [58, 524] on img at bounding box center [50, 546] width 58 height 78
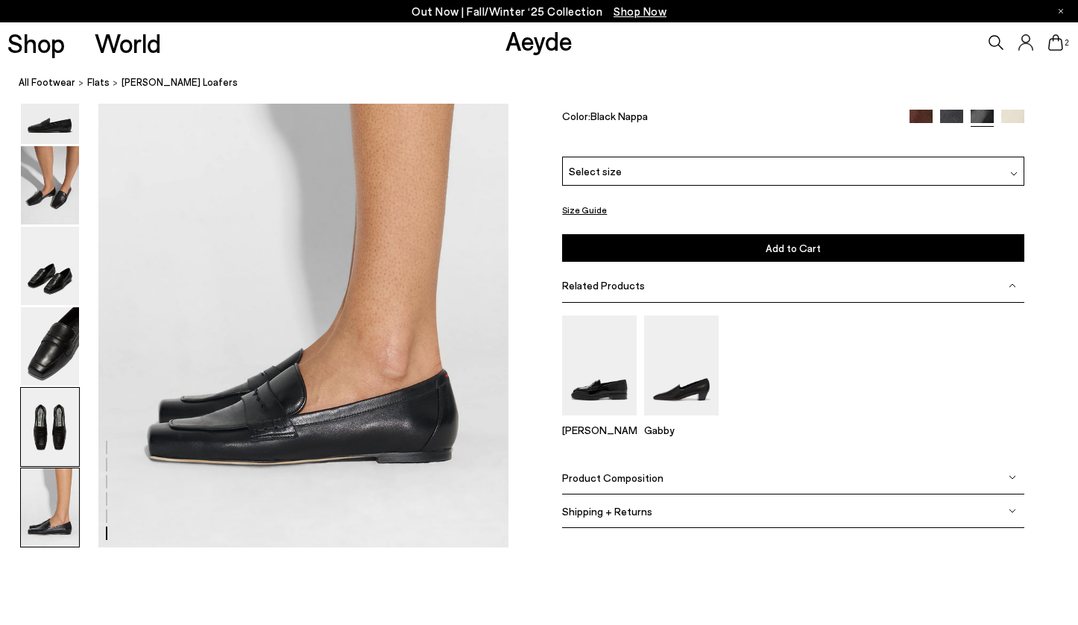
click at [57, 452] on img at bounding box center [50, 427] width 58 height 78
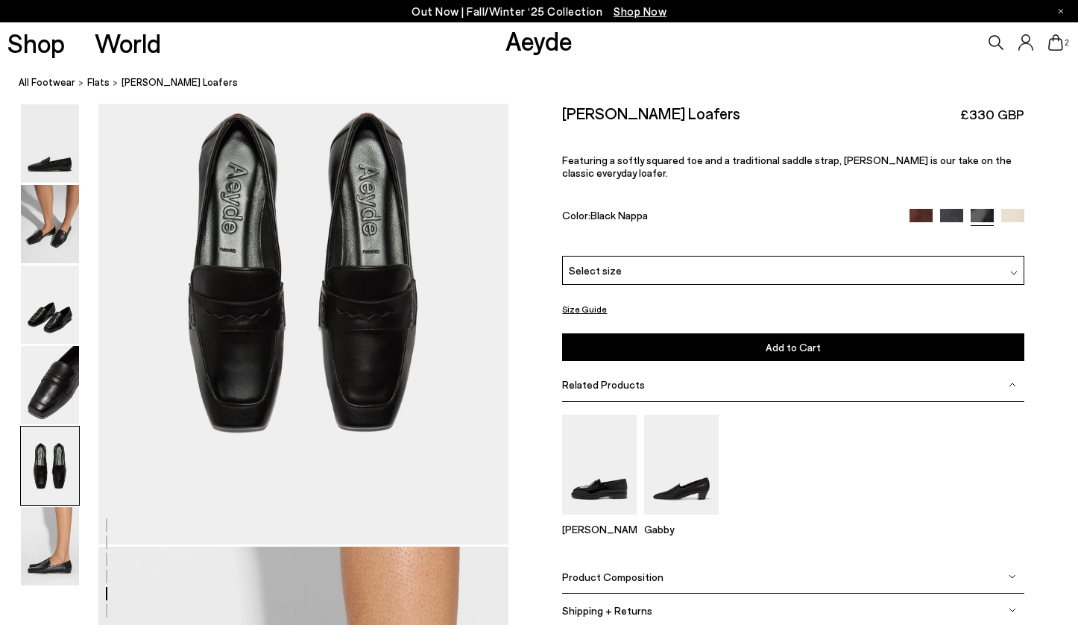
scroll to position [2198, 0]
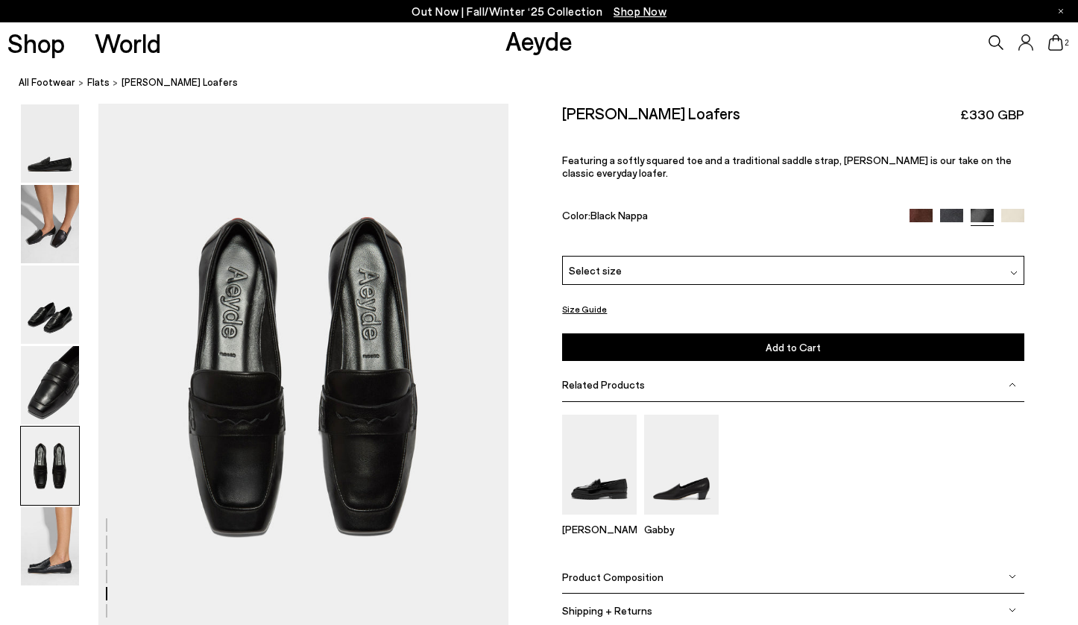
click at [964, 539] on div "Leon Gabby" at bounding box center [792, 480] width 461 height 133
drag, startPoint x: 254, startPoint y: 462, endPoint x: 86, endPoint y: 534, distance: 183.0
click at [68, 539] on img at bounding box center [50, 546] width 58 height 78
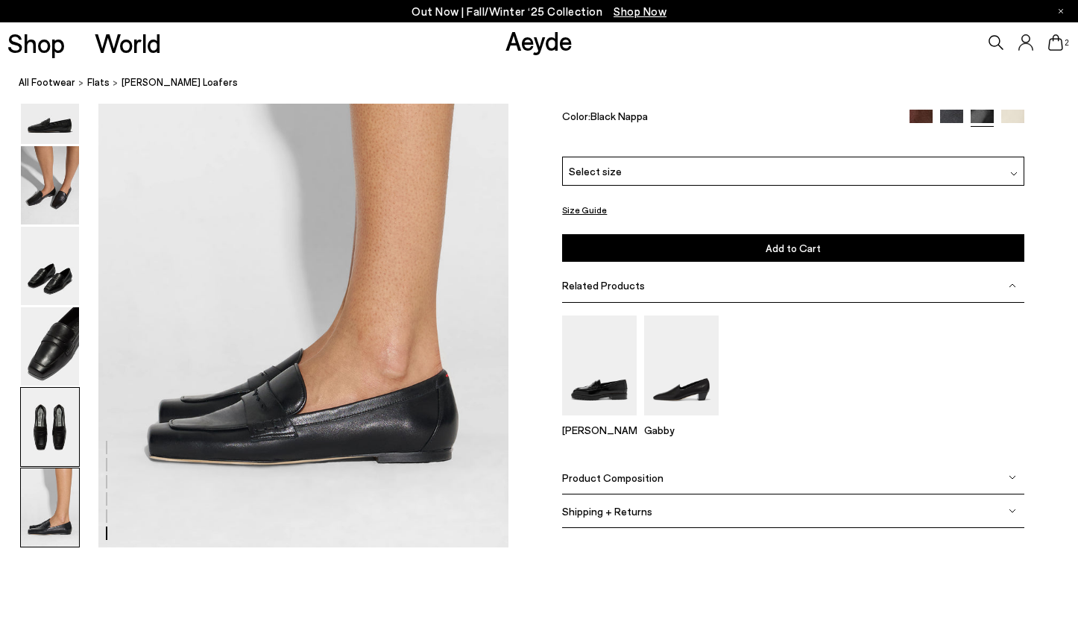
click at [62, 404] on img at bounding box center [50, 427] width 58 height 78
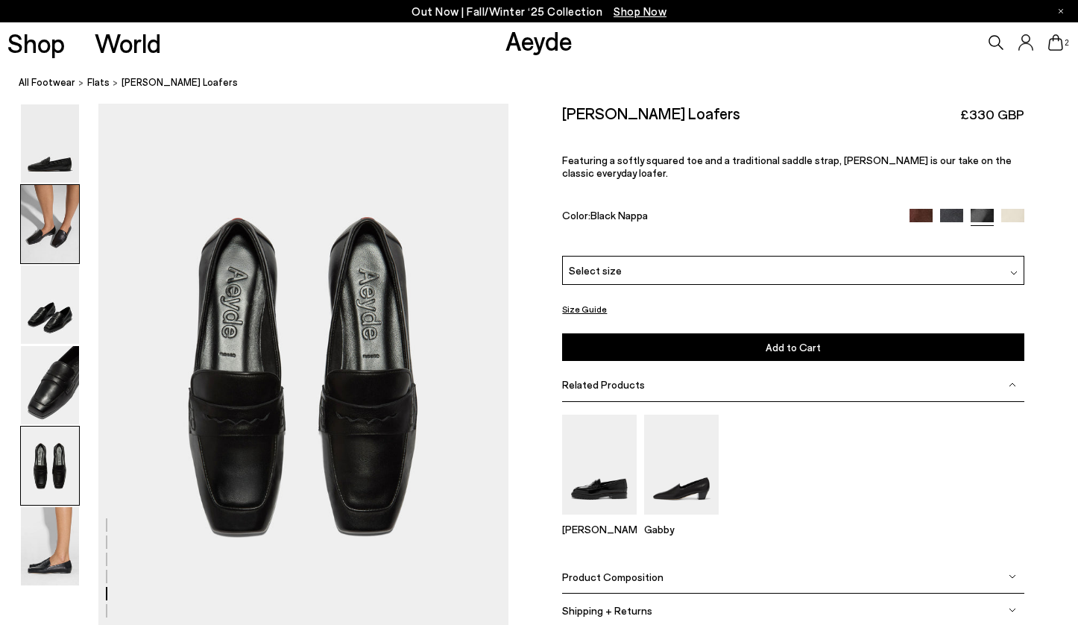
click at [51, 232] on img at bounding box center [50, 224] width 58 height 78
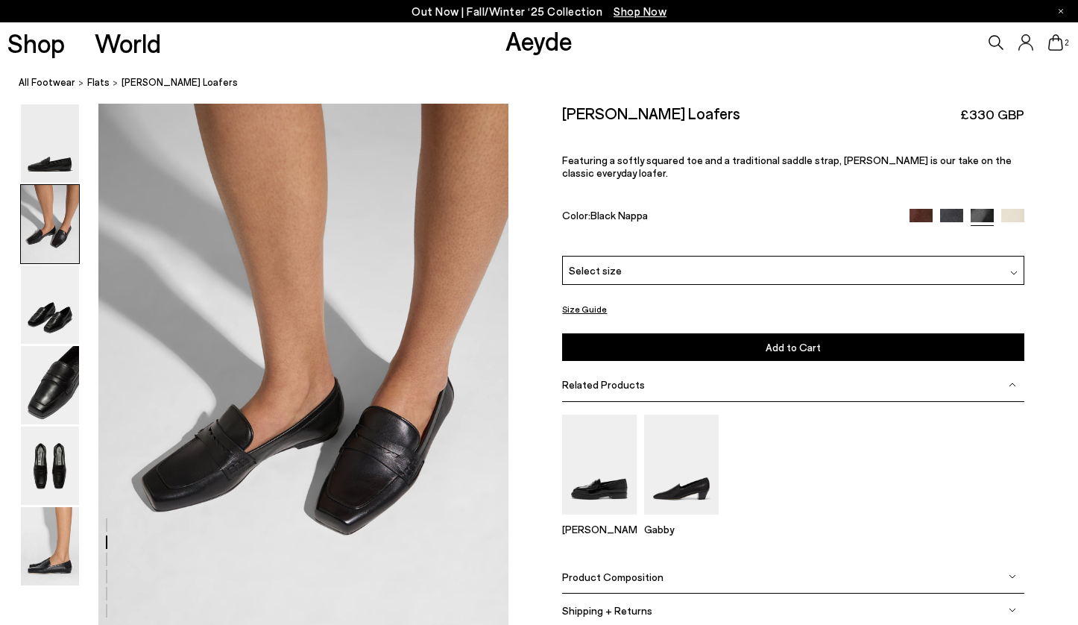
scroll to position [551, 0]
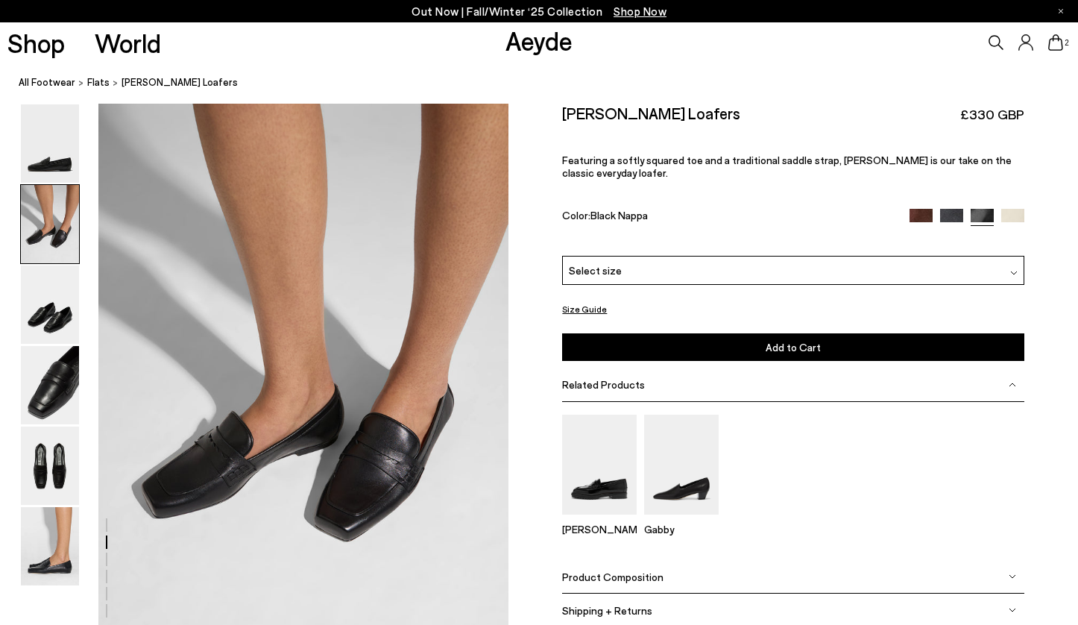
click at [1010, 223] on div at bounding box center [966, 217] width 115 height 17
click at [1010, 219] on img at bounding box center [1012, 220] width 23 height 23
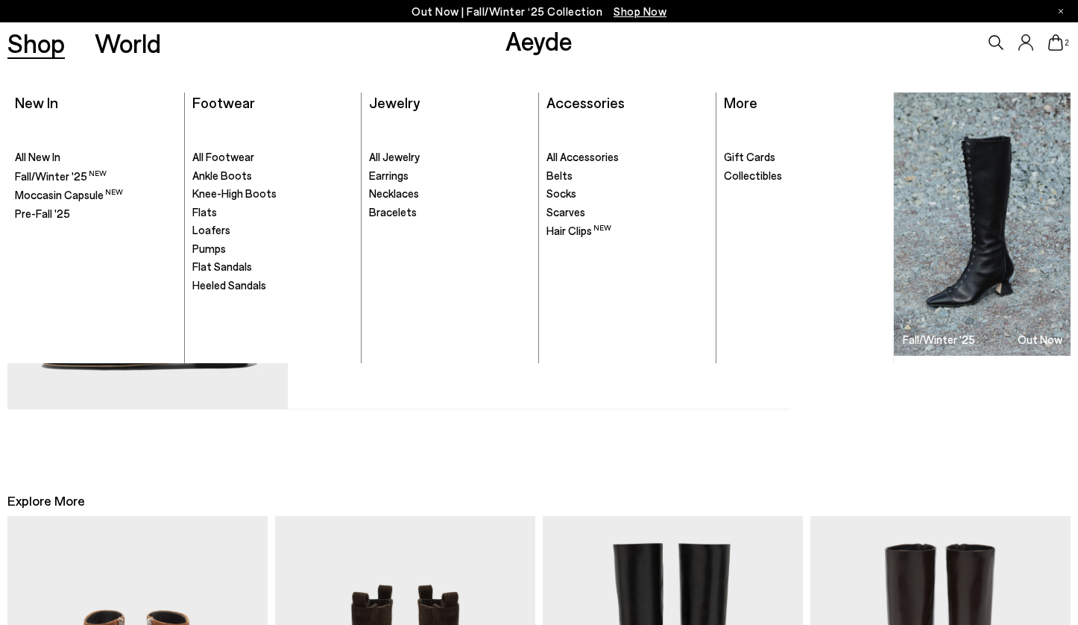
click at [37, 49] on link "Shop" at bounding box center [35, 43] width 57 height 26
click at [392, 151] on span "All Jewelry" at bounding box center [394, 156] width 51 height 13
click at [409, 151] on span "All Jewelry" at bounding box center [394, 156] width 51 height 13
click at [385, 156] on span "All Jewelry" at bounding box center [394, 156] width 51 height 13
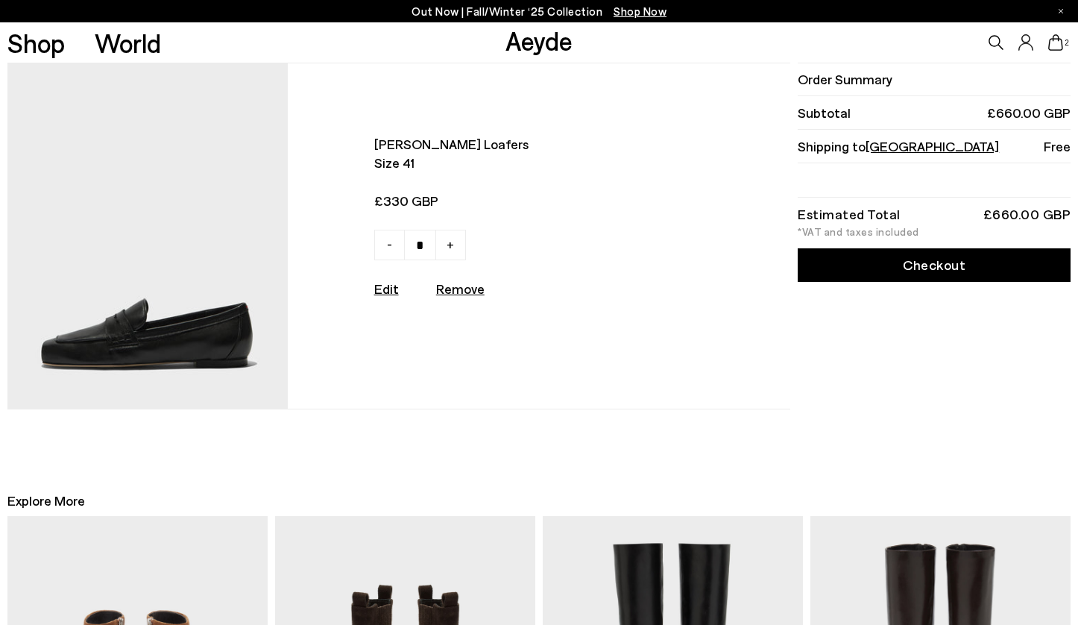
click at [996, 402] on div "Order Summary Subtotal £660.00 GBP Shipping to United Kingdom Free Estimated To…" at bounding box center [932, 236] width 277 height 347
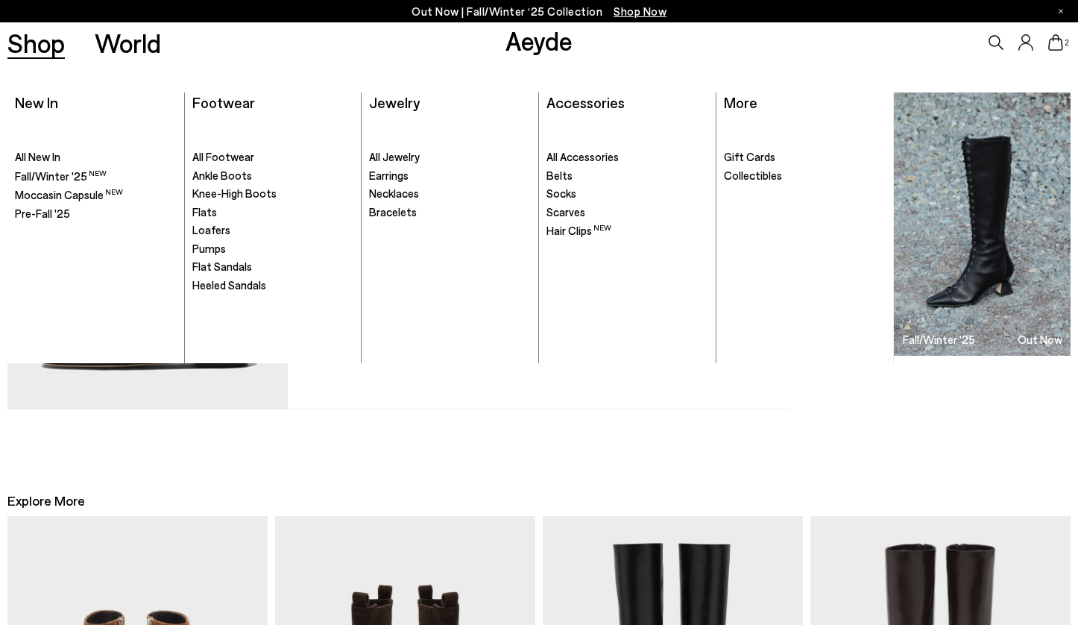
click at [52, 54] on link "Shop" at bounding box center [35, 43] width 57 height 26
click at [980, 429] on div "Lana moccasin loafers Size 41" at bounding box center [539, 286] width 1078 height 447
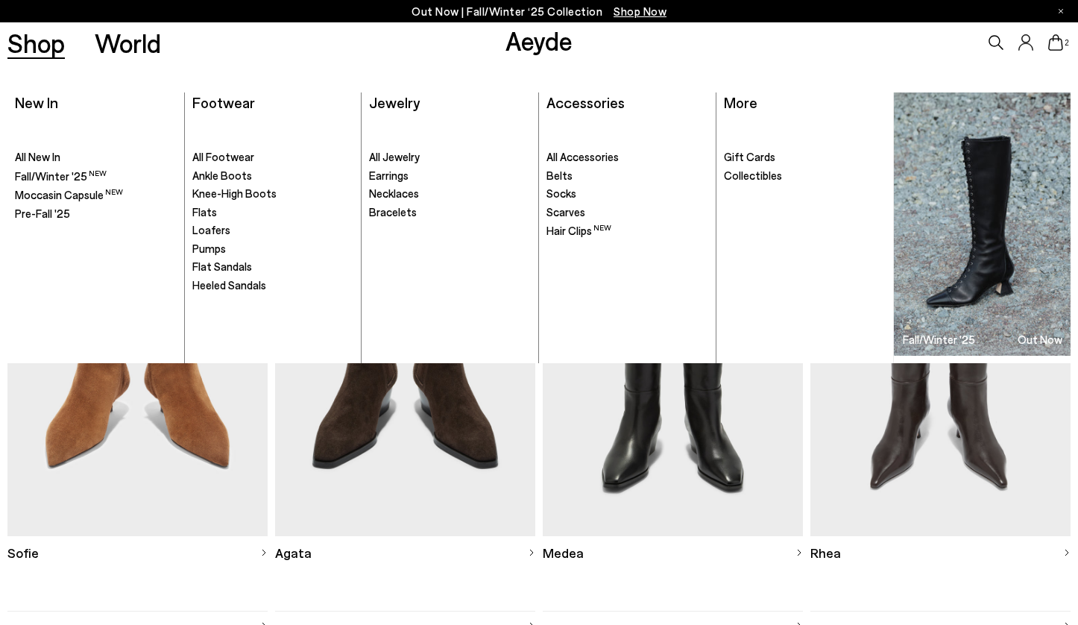
scroll to position [350, 0]
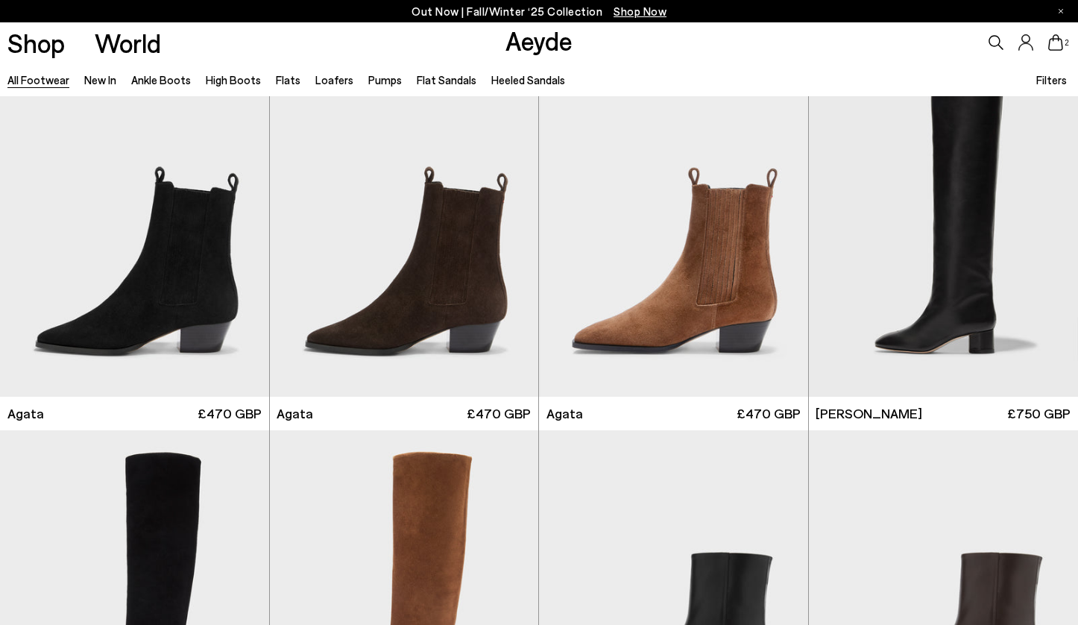
scroll to position [616, 0]
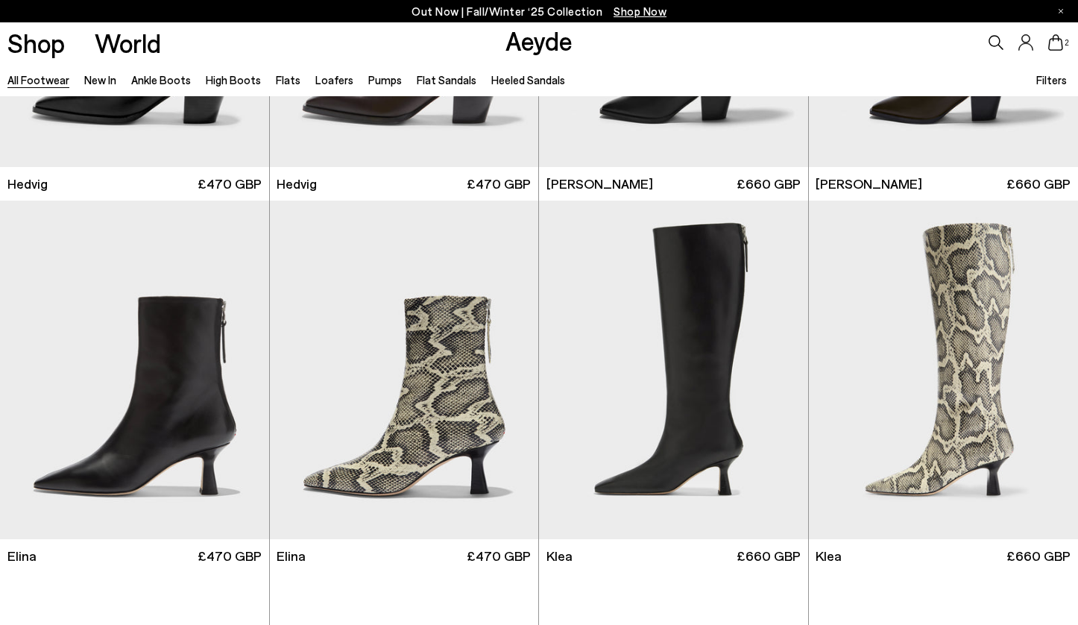
scroll to position [2053, 0]
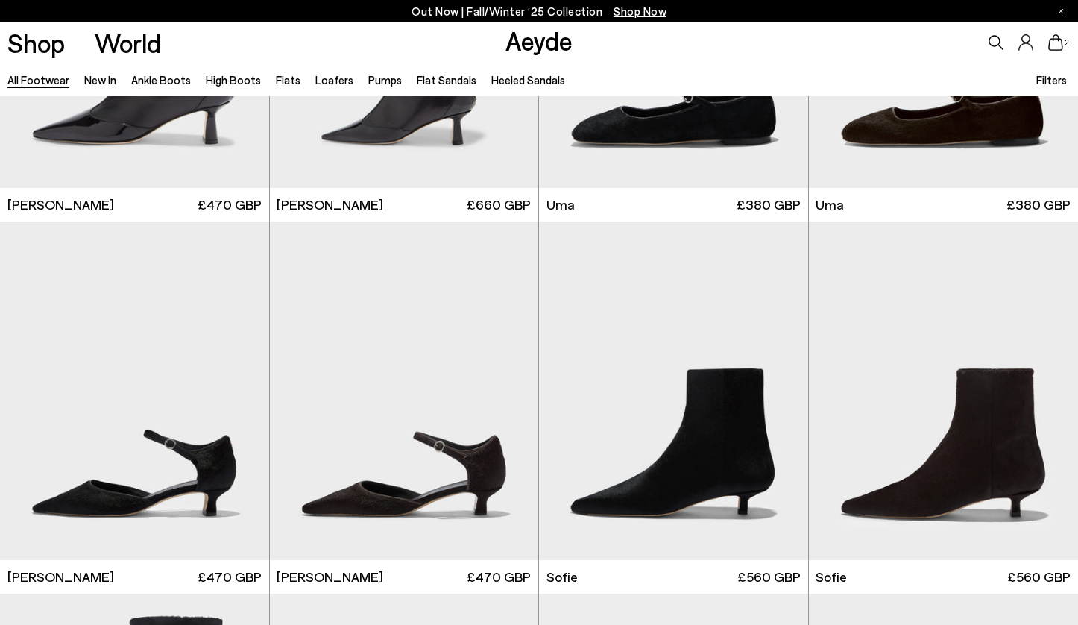
scroll to position [3987, 0]
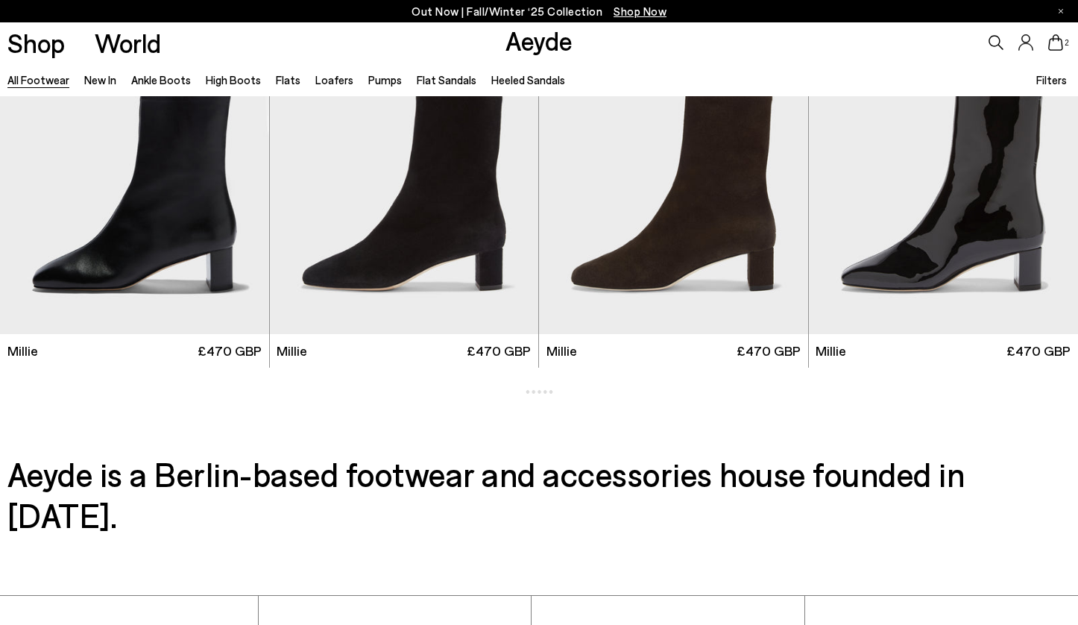
scroll to position [6640, 0]
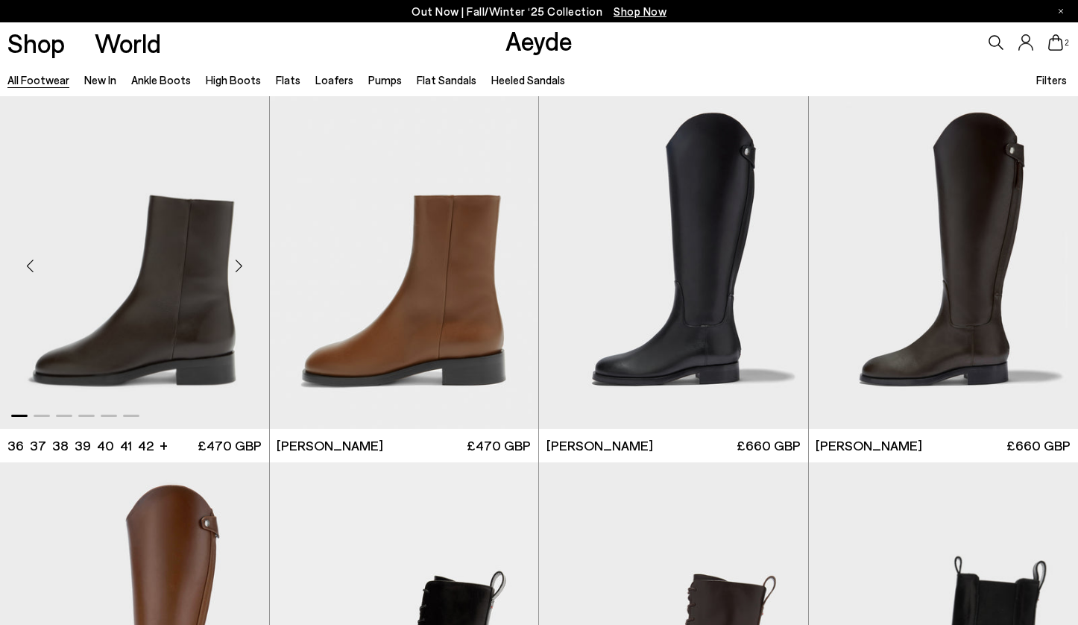
scroll to position [8546, 0]
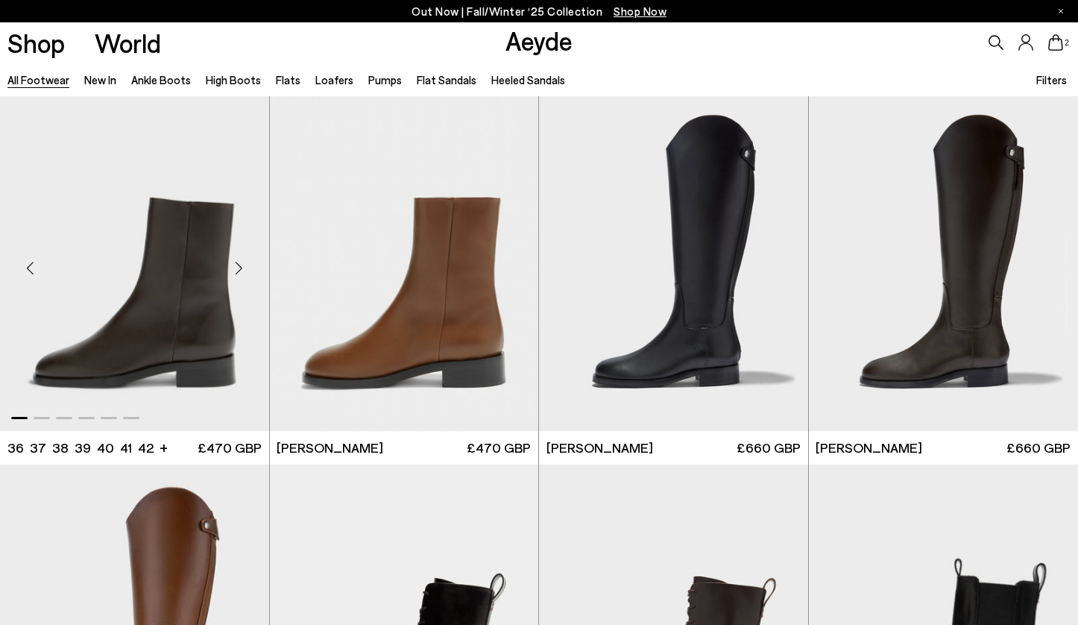
click at [237, 262] on div "Next slide" at bounding box center [239, 267] width 45 height 45
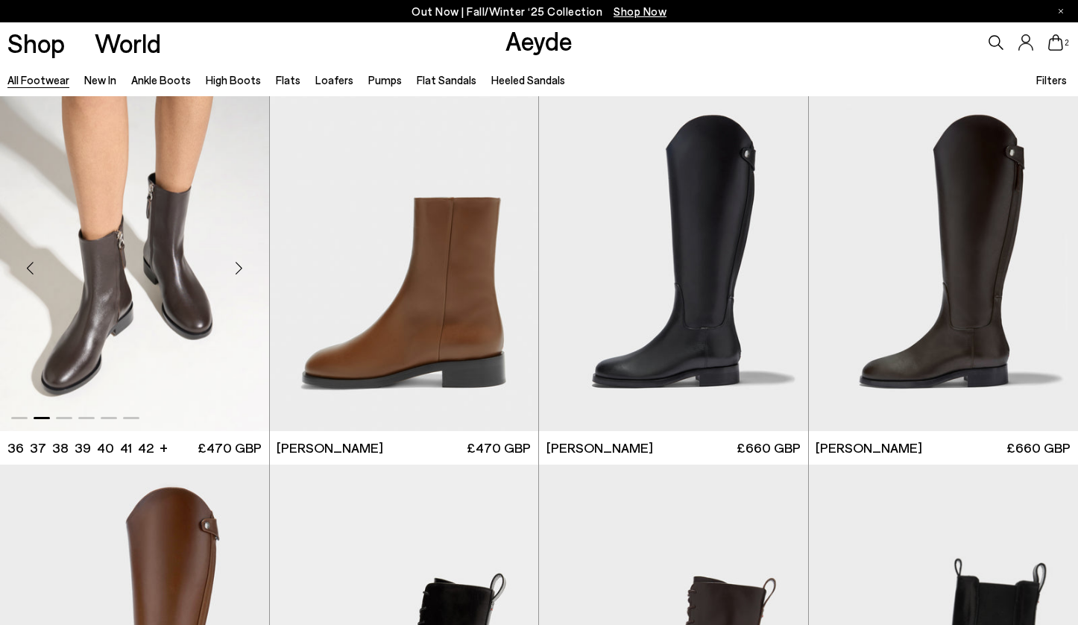
click at [237, 262] on div "Next slide" at bounding box center [239, 267] width 45 height 45
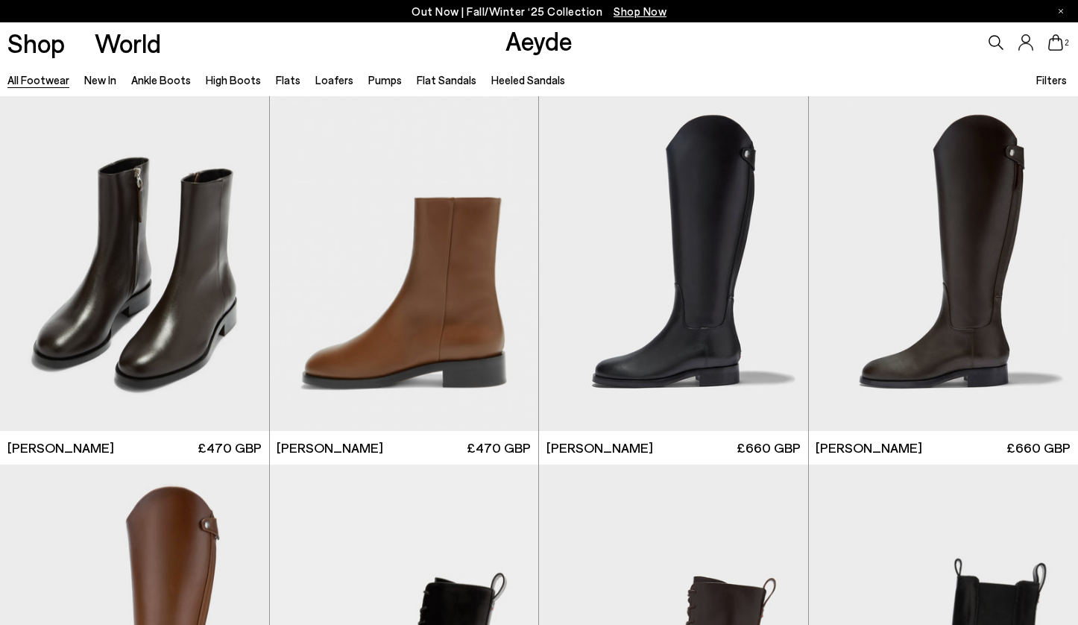
scroll to position [8977, 0]
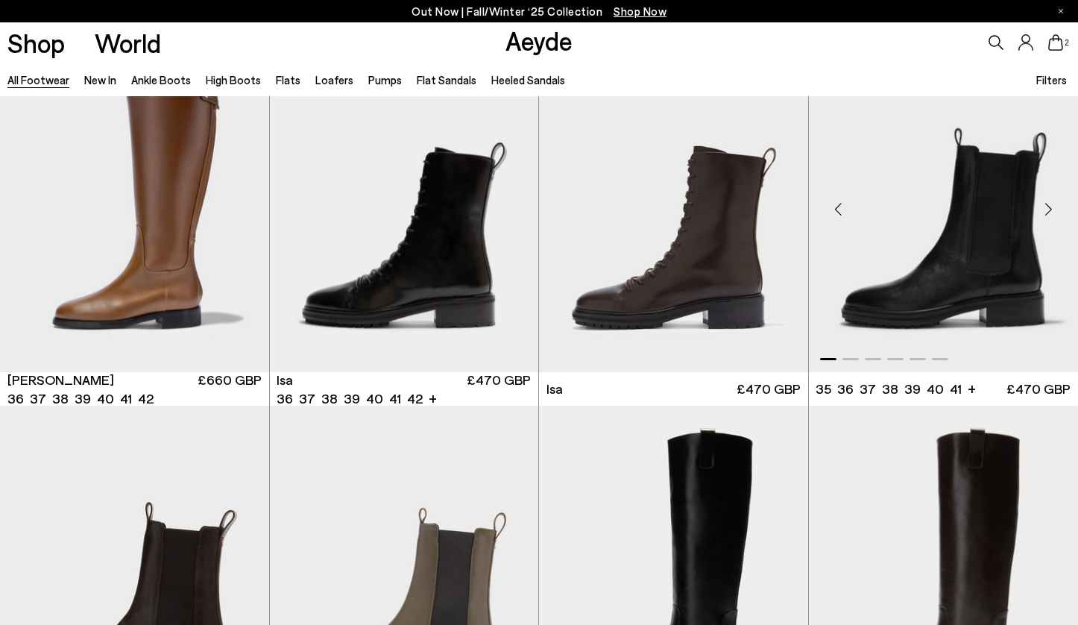
click at [965, 285] on img "1 / 6" at bounding box center [944, 203] width 270 height 338
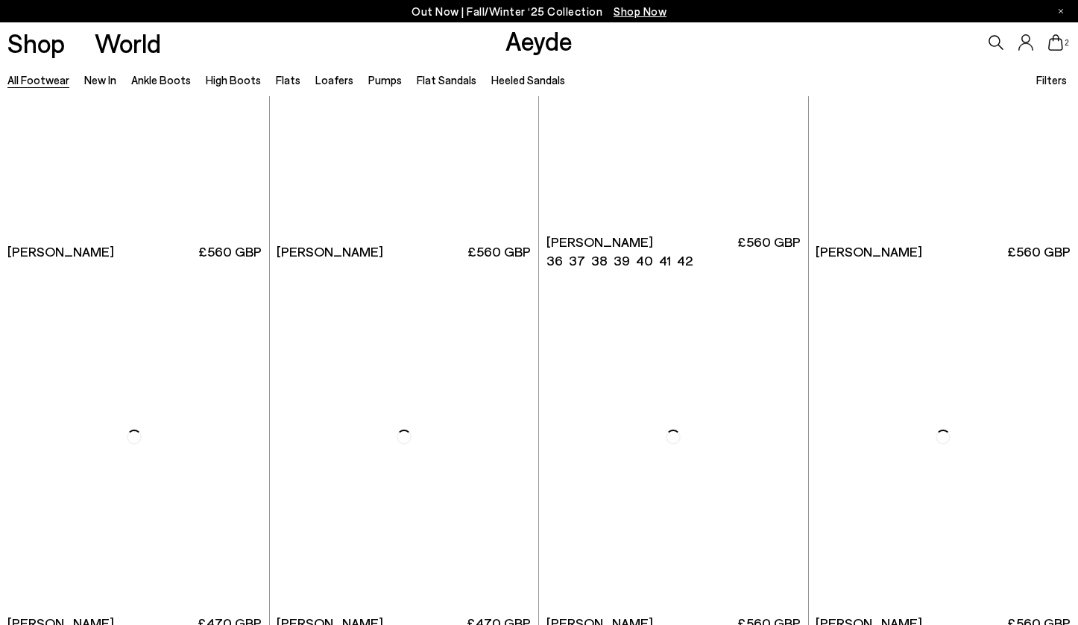
scroll to position [11044, 0]
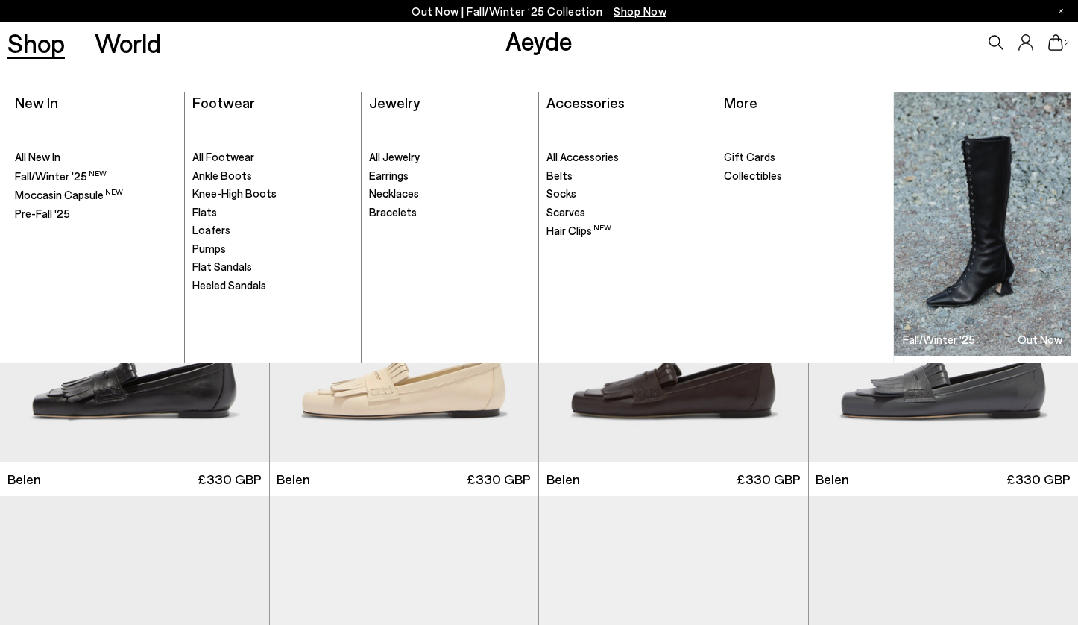
scroll to position [10047, 0]
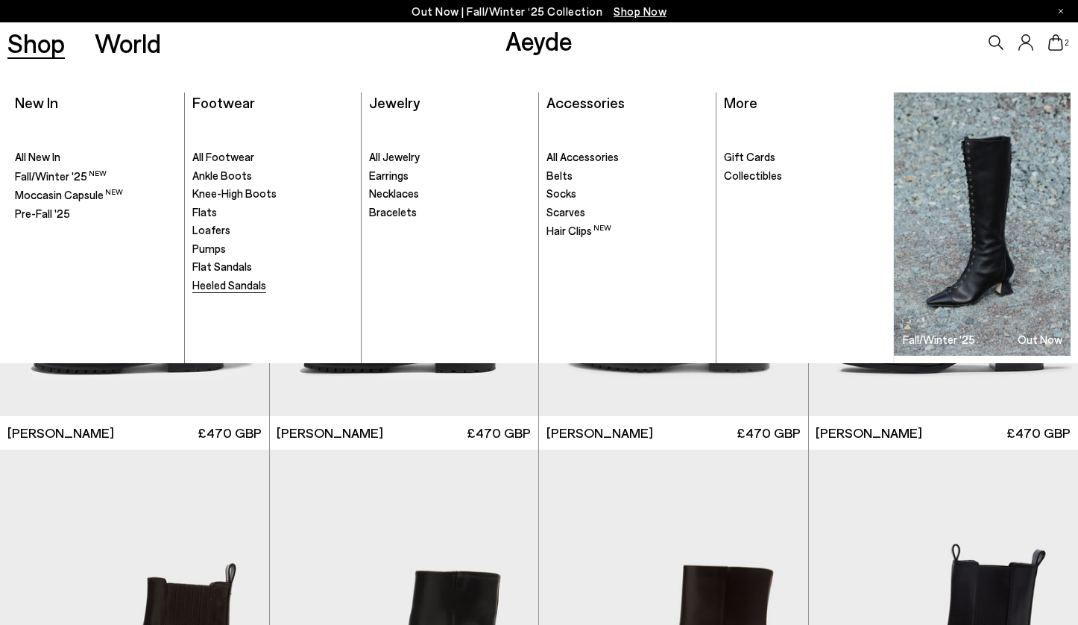
click at [221, 289] on span "Heeled Sandals" at bounding box center [229, 284] width 74 height 13
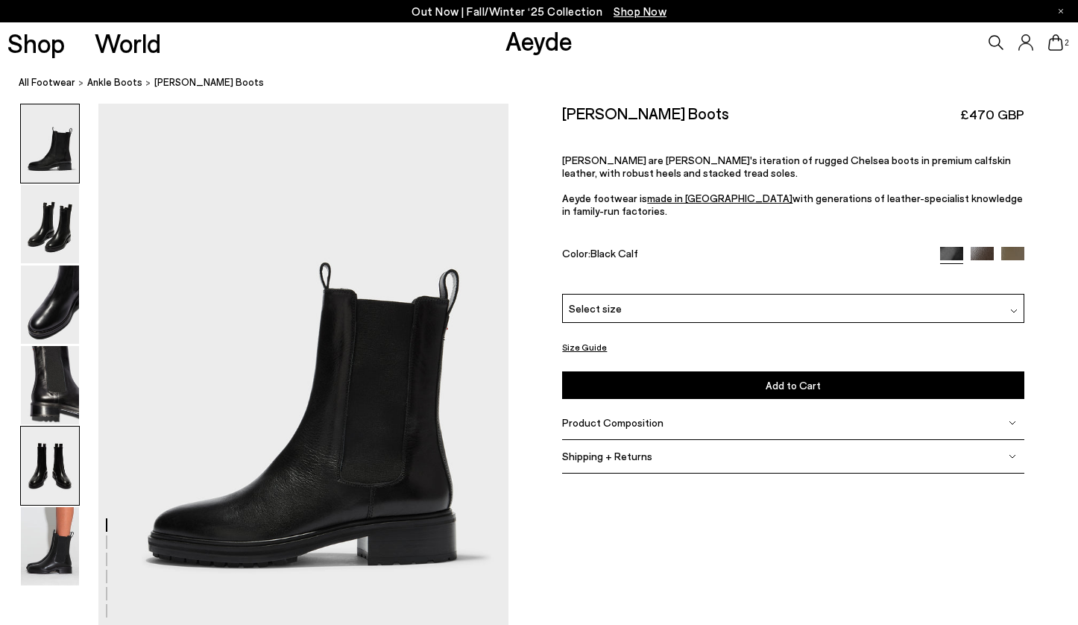
click at [45, 467] on img at bounding box center [50, 465] width 58 height 78
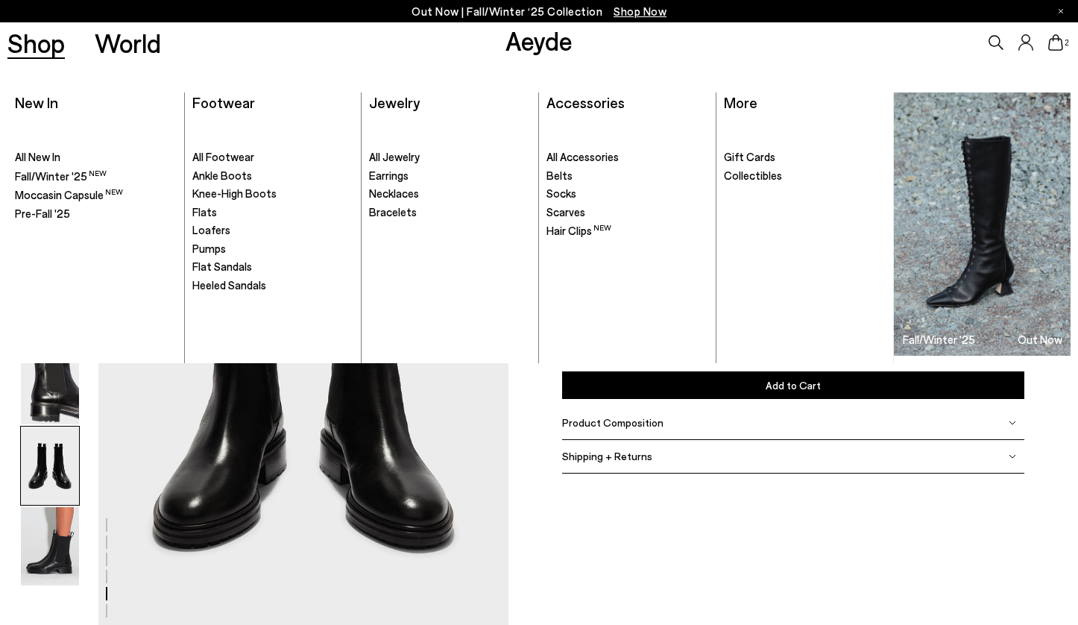
scroll to position [2198, 0]
